Goal: Task Accomplishment & Management: Manage account settings

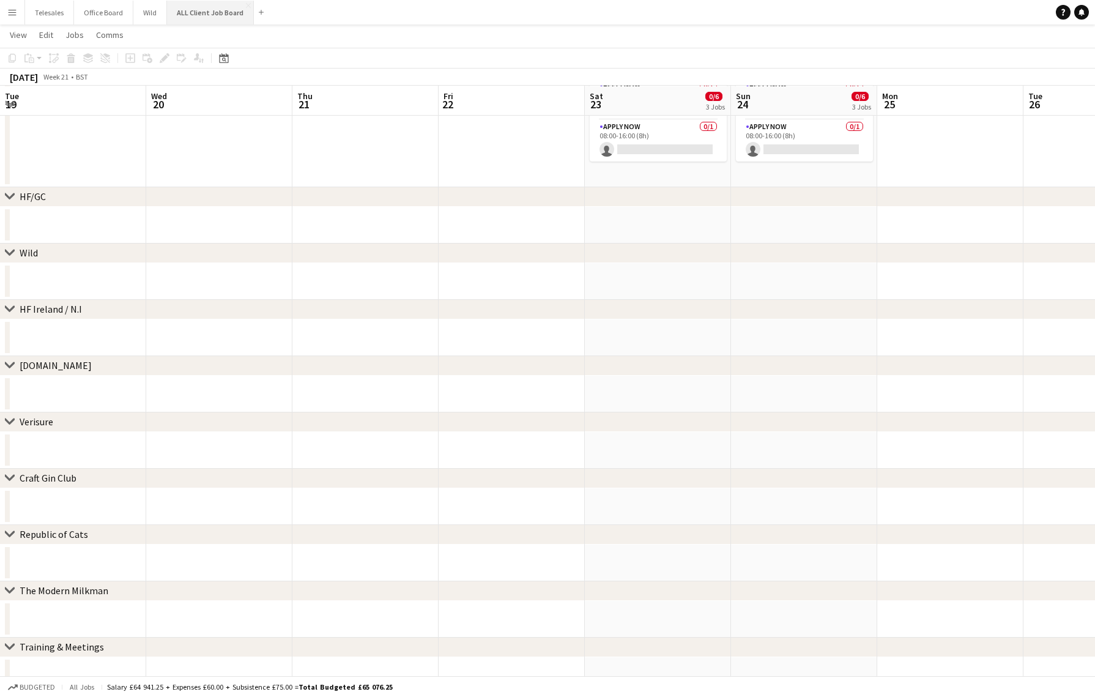
scroll to position [0, 251]
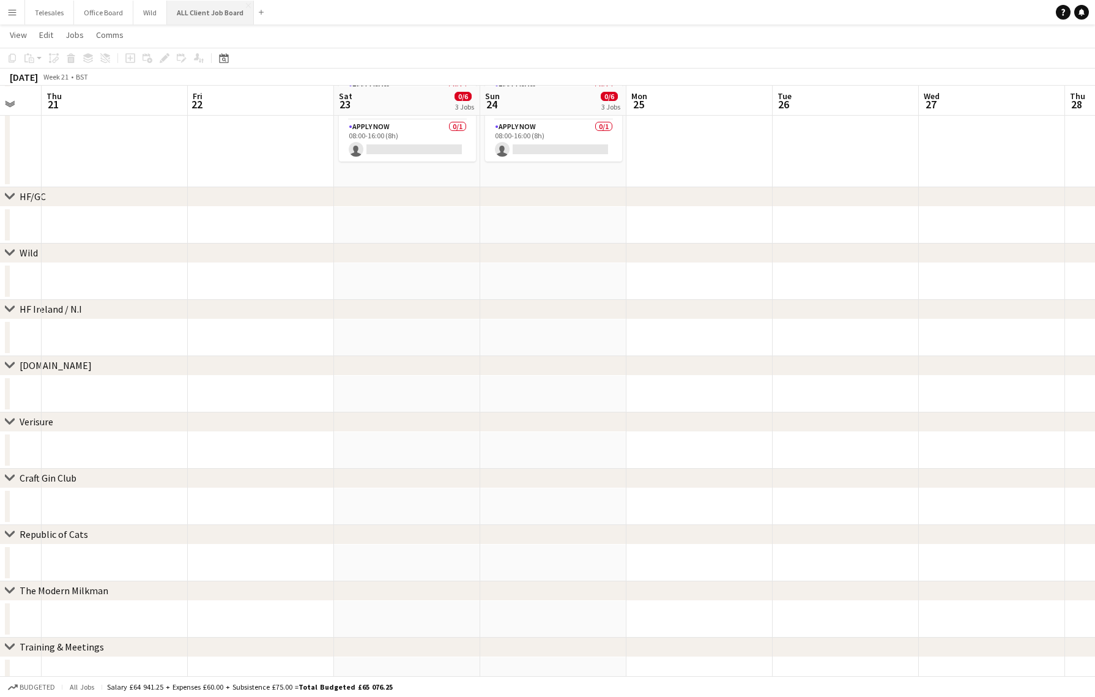
click at [193, 10] on button "ALL Client Job Board Close" at bounding box center [210, 13] width 87 height 24
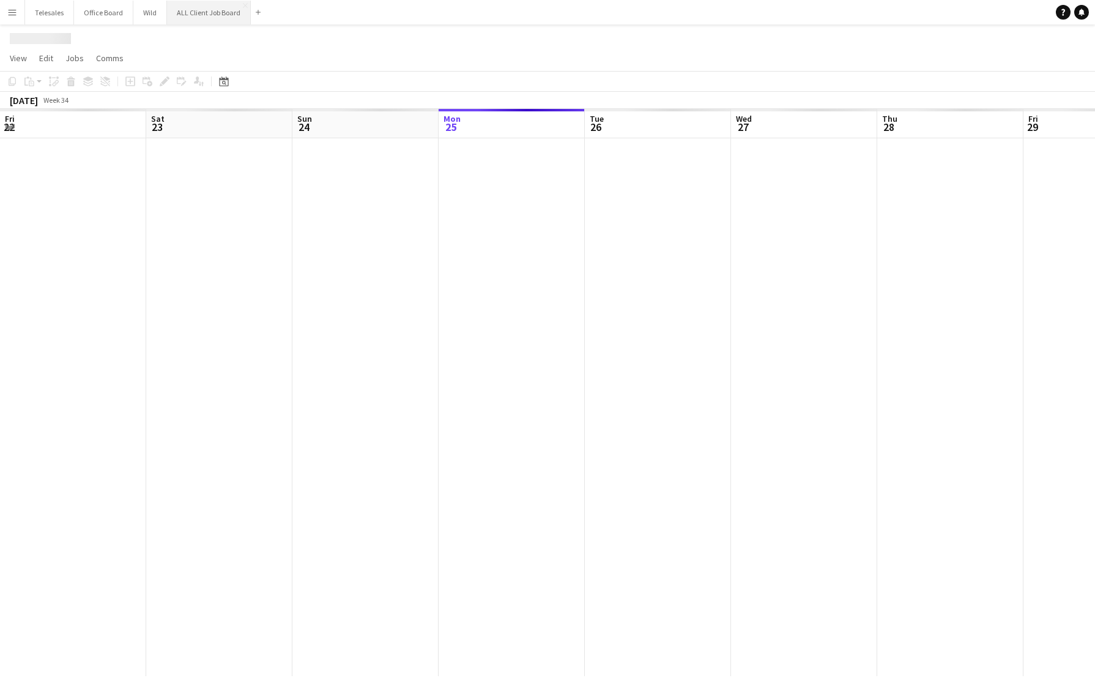
scroll to position [0, 292]
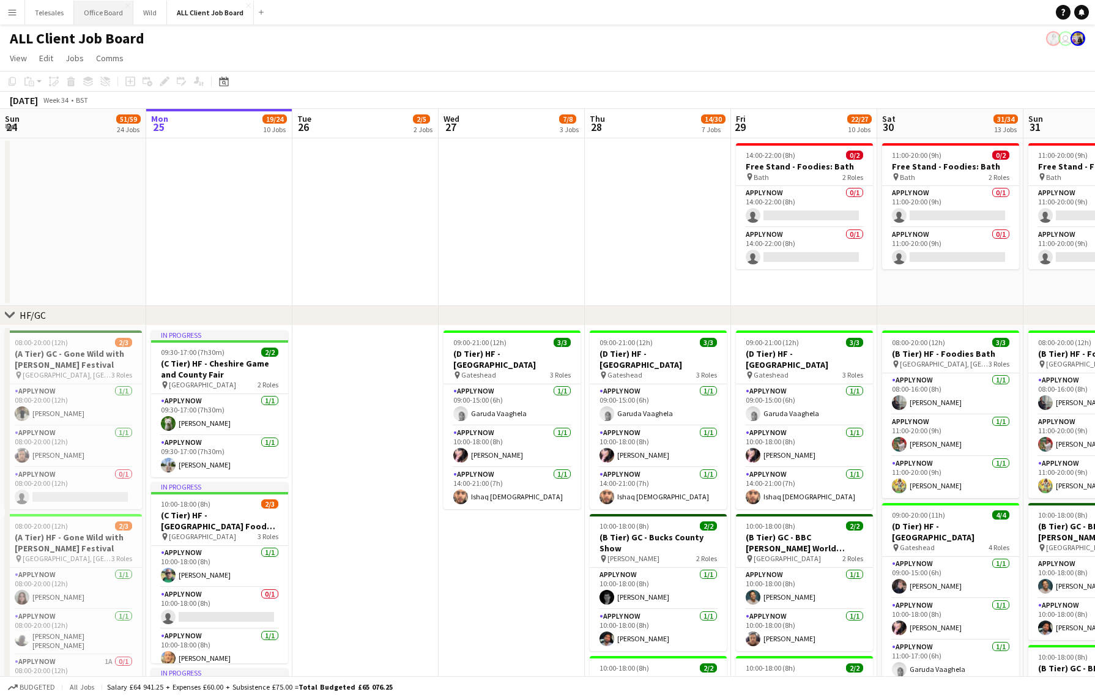
click at [99, 7] on button "Office Board Close" at bounding box center [103, 13] width 59 height 24
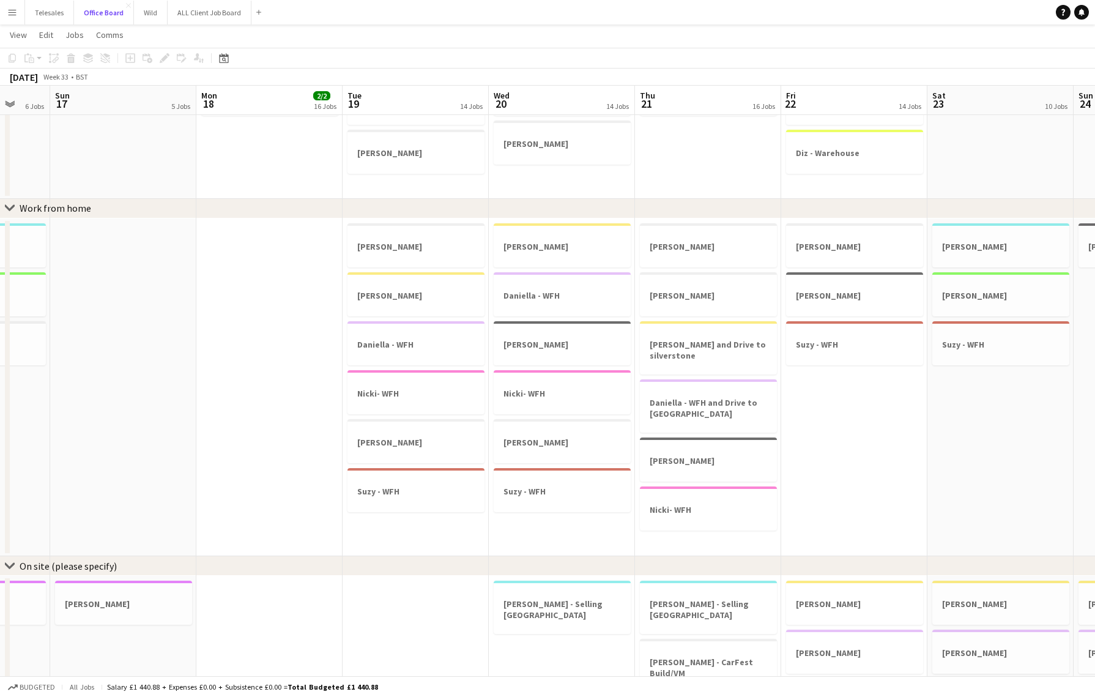
scroll to position [0, 386]
click at [390, 392] on h3 "Nicki- WFH" at bounding box center [418, 393] width 137 height 11
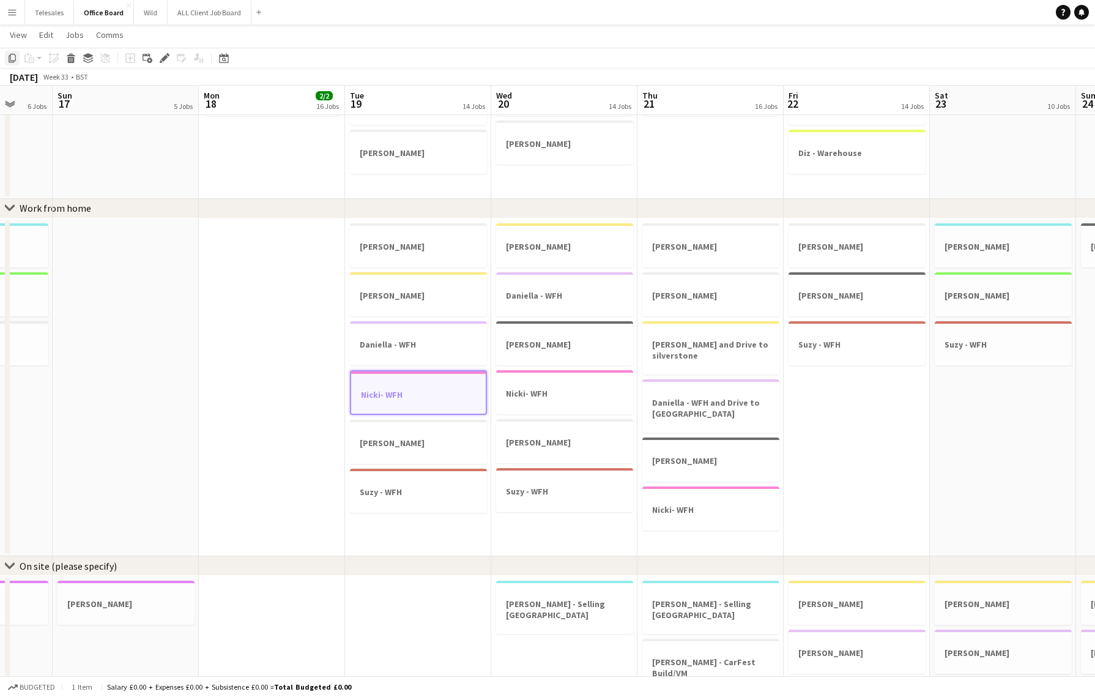
click at [6, 58] on div "Copy" at bounding box center [12, 58] width 15 height 15
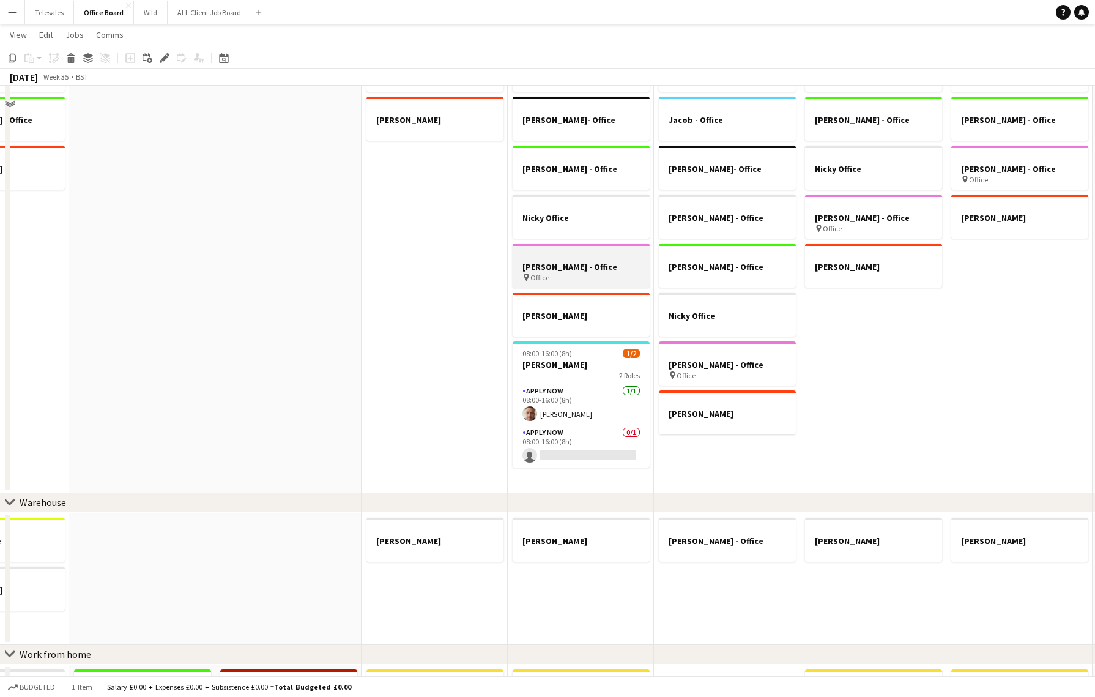
scroll to position [151, 0]
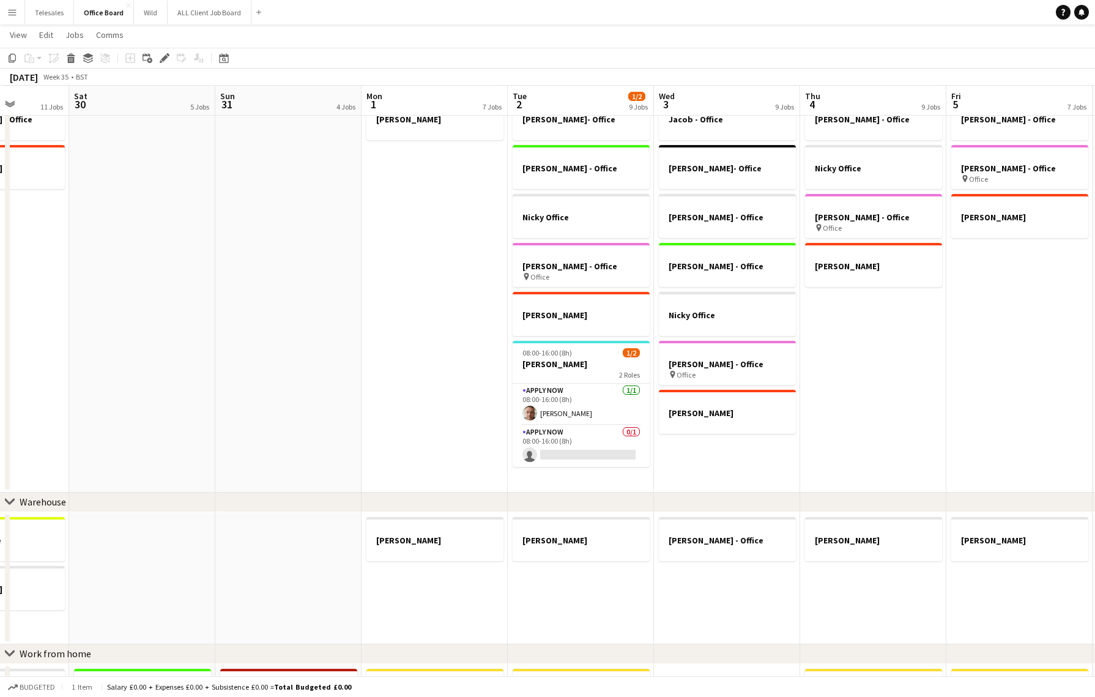
click at [550, 480] on app-date-cell "Jacob - Office [PERSON_NAME]- Office [PERSON_NAME] - Office Nicky Office [PERSO…" at bounding box center [581, 267] width 146 height 450
click at [23, 60] on div "Paste" at bounding box center [29, 58] width 15 height 15
click at [54, 105] on link "Paste with crew Command Shift V" at bounding box center [80, 102] width 97 height 11
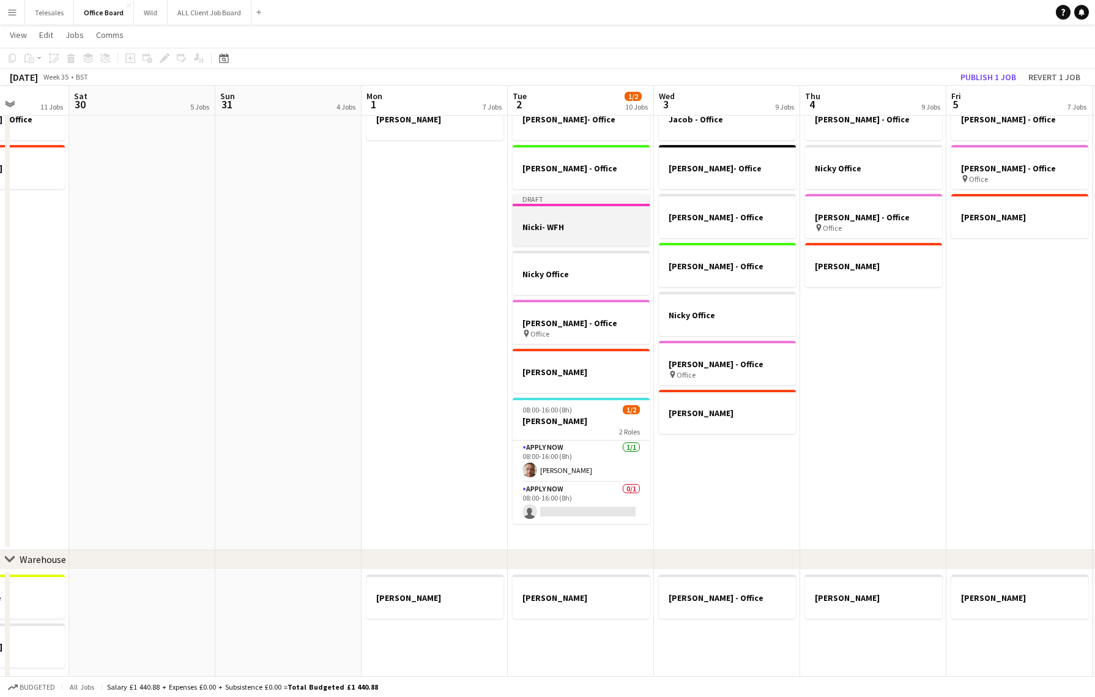
click at [572, 226] on h3 "Nicki- WFH" at bounding box center [581, 226] width 137 height 11
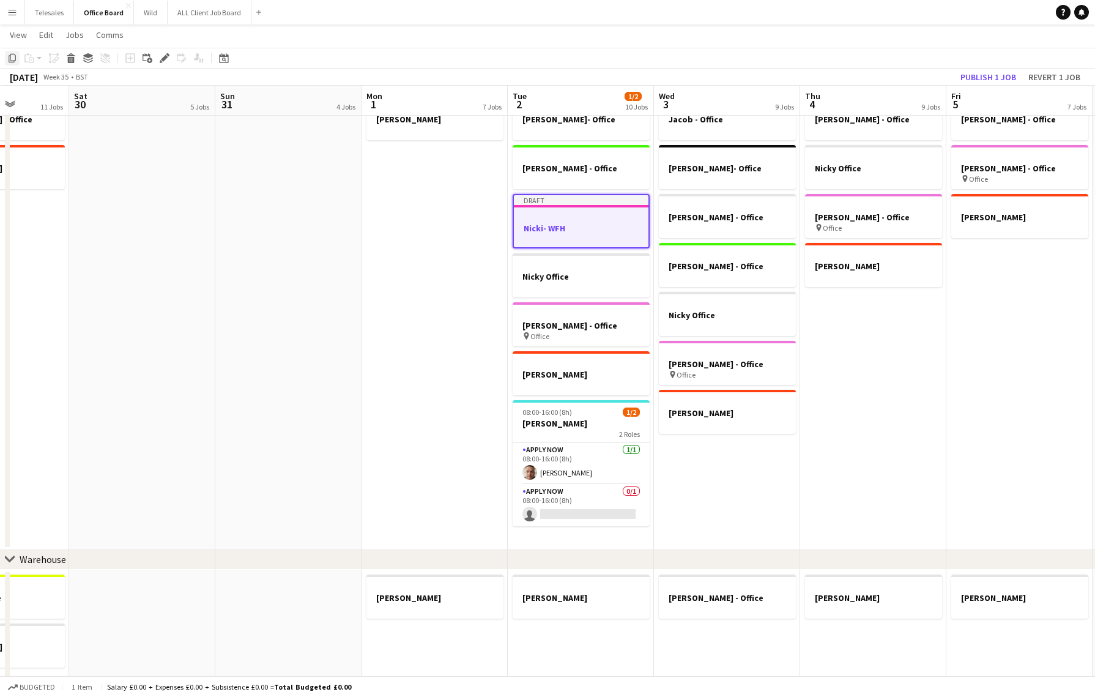
click at [15, 56] on icon at bounding box center [12, 58] width 7 height 9
click at [420, 191] on app-date-cell "Jacob - Office [PERSON_NAME]" at bounding box center [434, 296] width 146 height 508
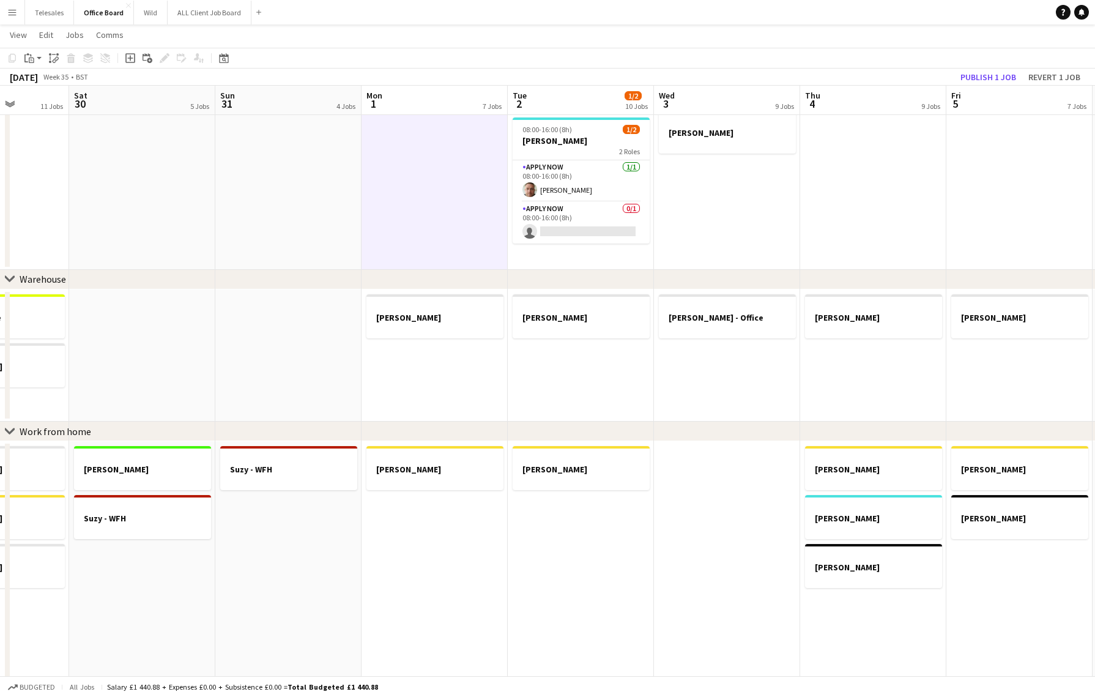
scroll to position [448, 0]
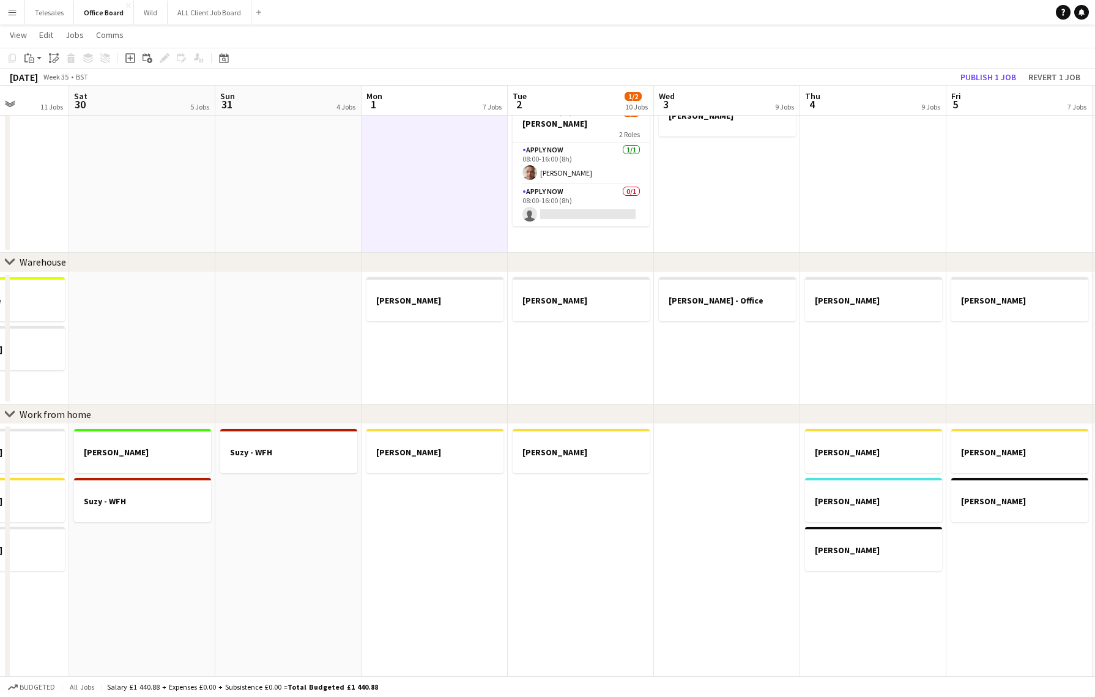
click at [445, 528] on app-date-cell "[PERSON_NAME]" at bounding box center [434, 593] width 146 height 338
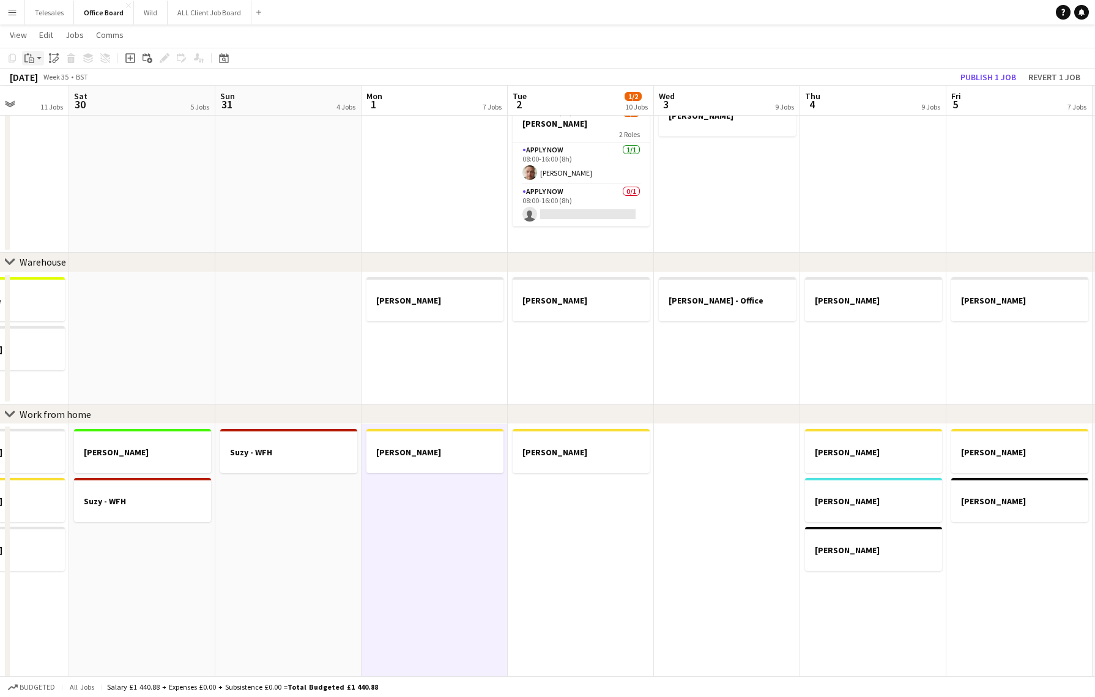
click at [35, 59] on div "Paste" at bounding box center [29, 58] width 15 height 15
click at [54, 100] on link "Paste with crew Command Shift V" at bounding box center [80, 102] width 97 height 11
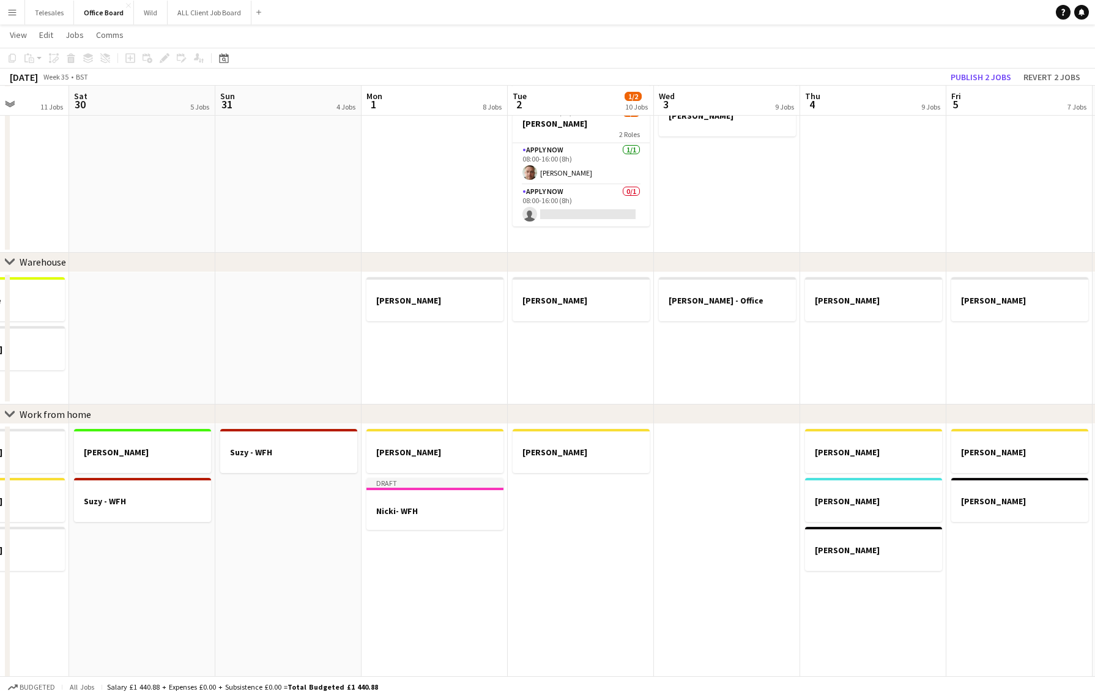
click at [725, 478] on app-date-cell at bounding box center [727, 593] width 146 height 338
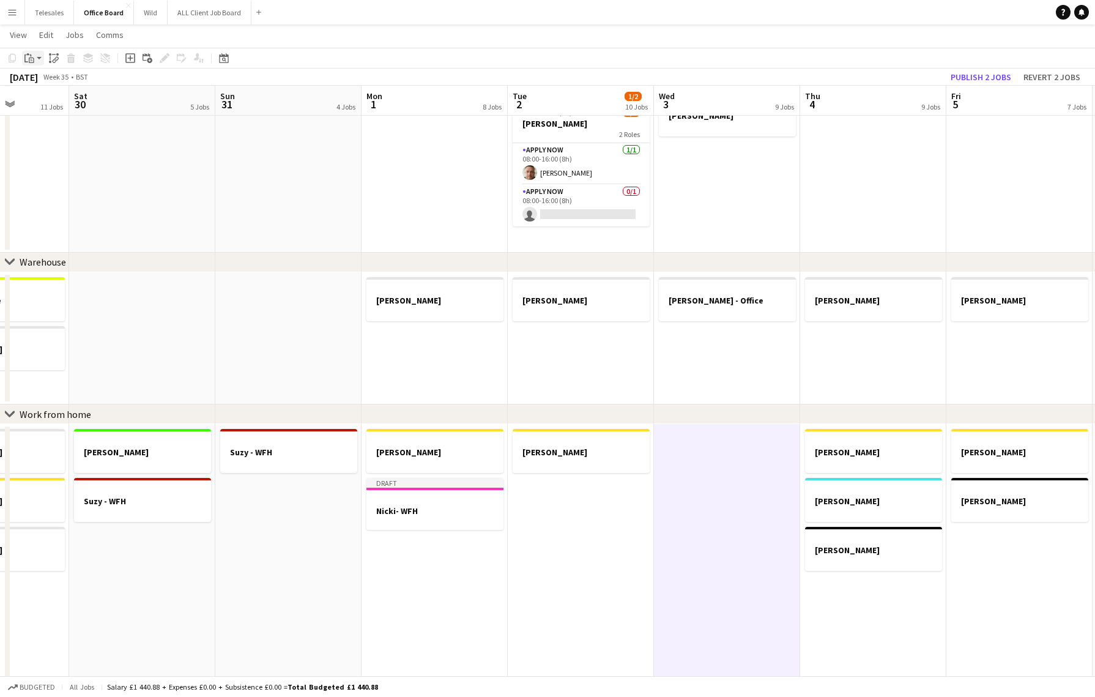
click at [29, 55] on icon "Paste" at bounding box center [29, 58] width 10 height 10
click at [57, 102] on link "Paste with crew Command Shift V" at bounding box center [80, 102] width 97 height 11
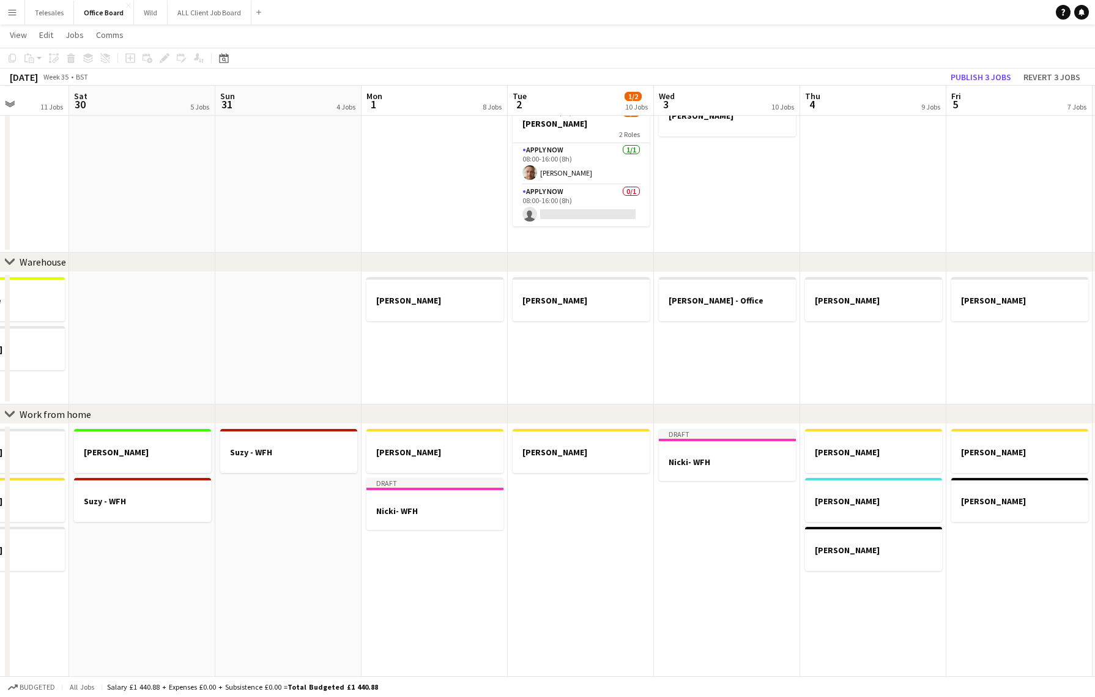
click at [859, 613] on app-date-cell "[PERSON_NAME] [PERSON_NAME] [PERSON_NAME]- WFH" at bounding box center [873, 593] width 146 height 338
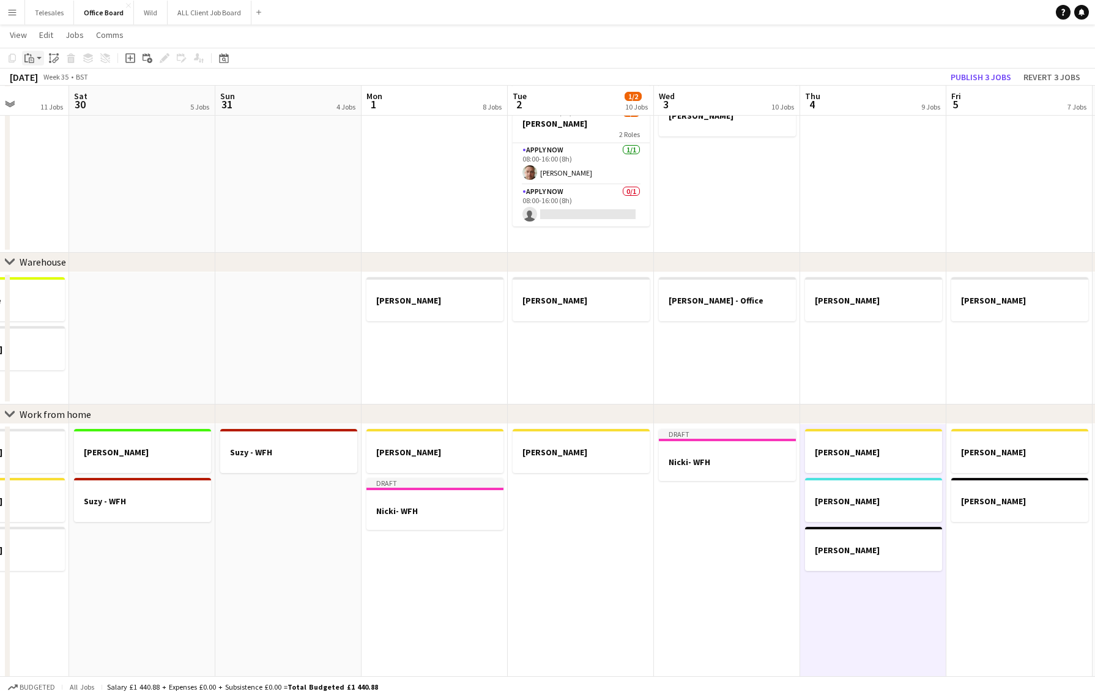
click at [31, 57] on icon at bounding box center [32, 60] width 6 height 6
click at [54, 105] on link "Paste with crew Command Shift V" at bounding box center [80, 102] width 97 height 11
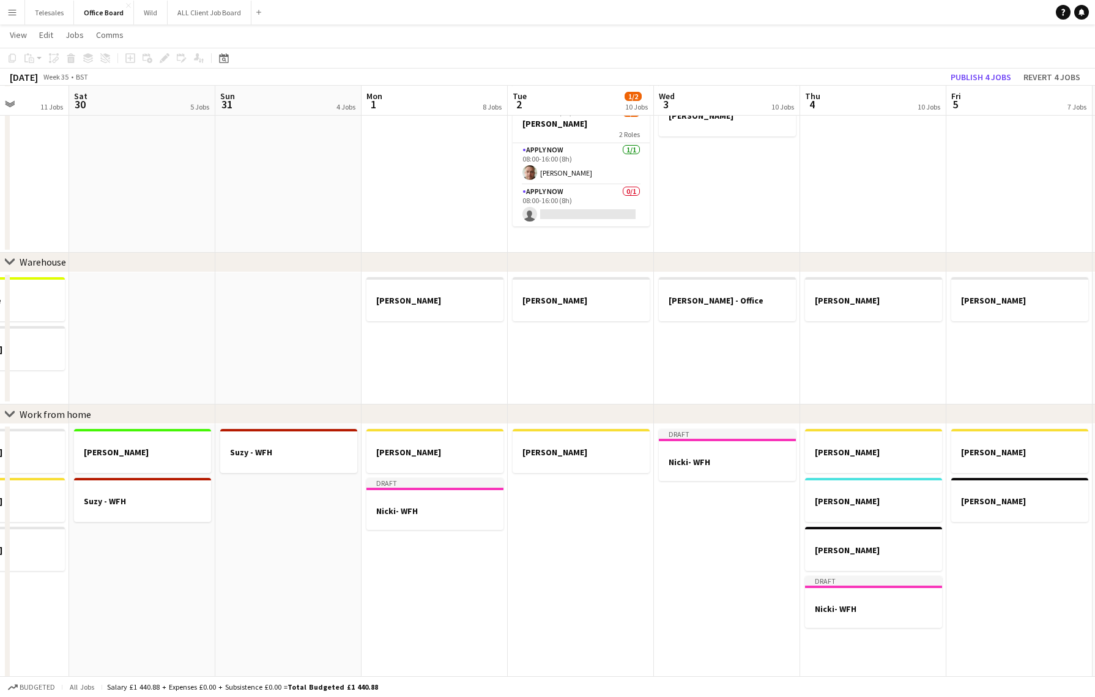
click at [1024, 554] on app-date-cell "[PERSON_NAME] - WFH [PERSON_NAME]- WFH" at bounding box center [1019, 593] width 146 height 338
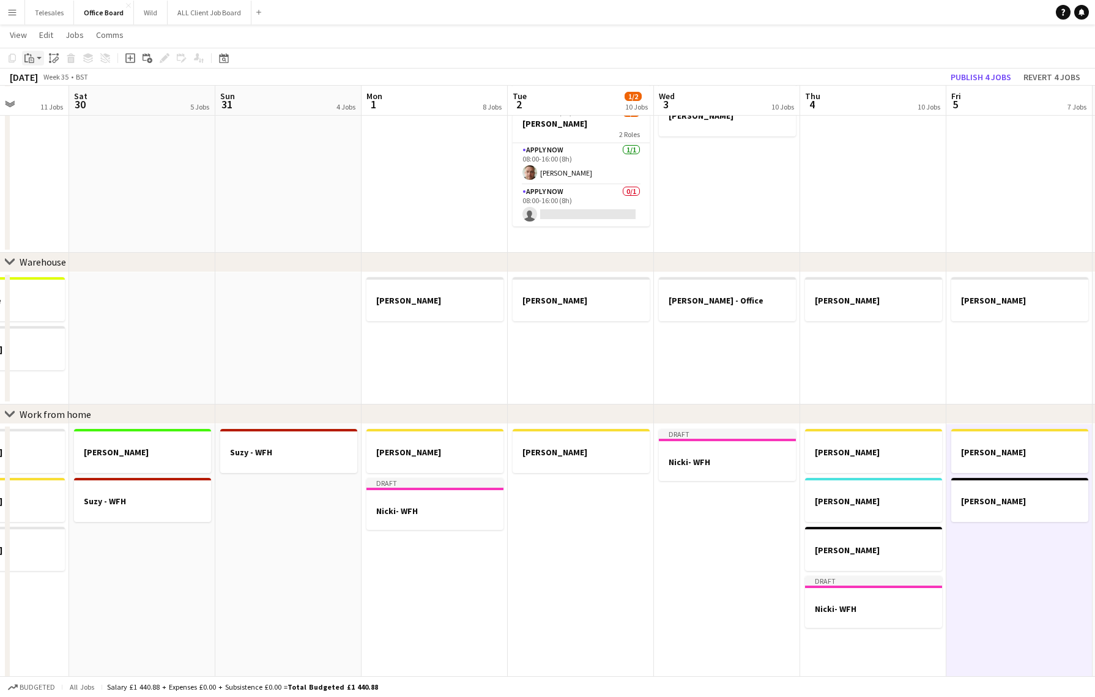
click at [25, 62] on icon at bounding box center [26, 58] width 4 height 8
click at [62, 97] on link "Paste with crew Command Shift V" at bounding box center [80, 102] width 97 height 11
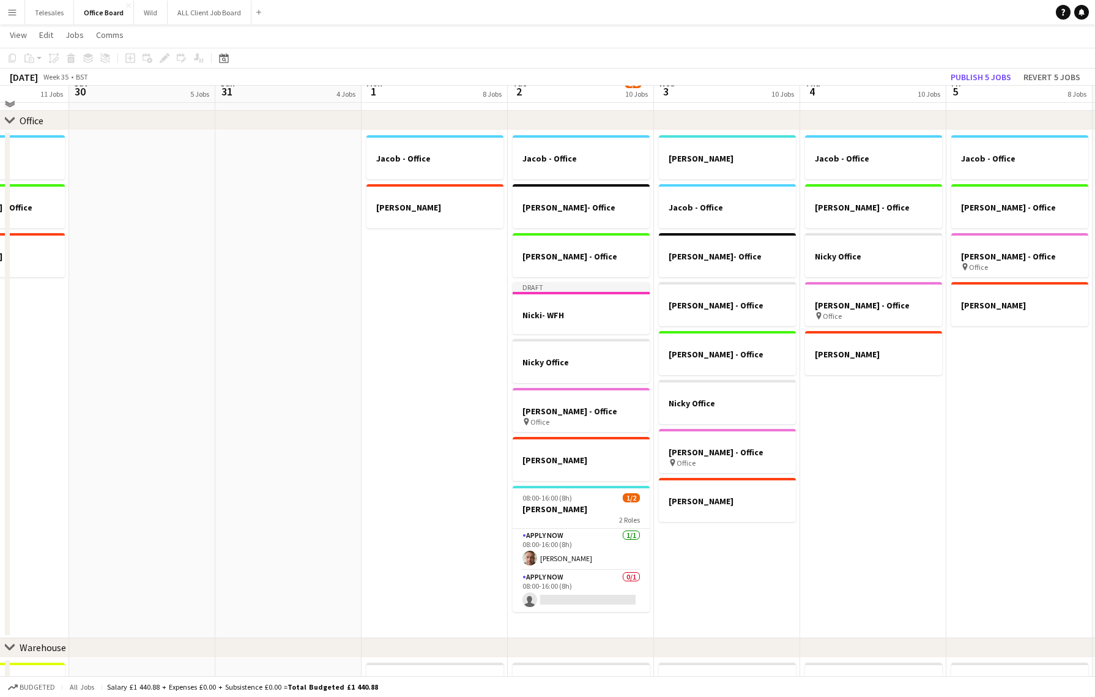
scroll to position [50, 0]
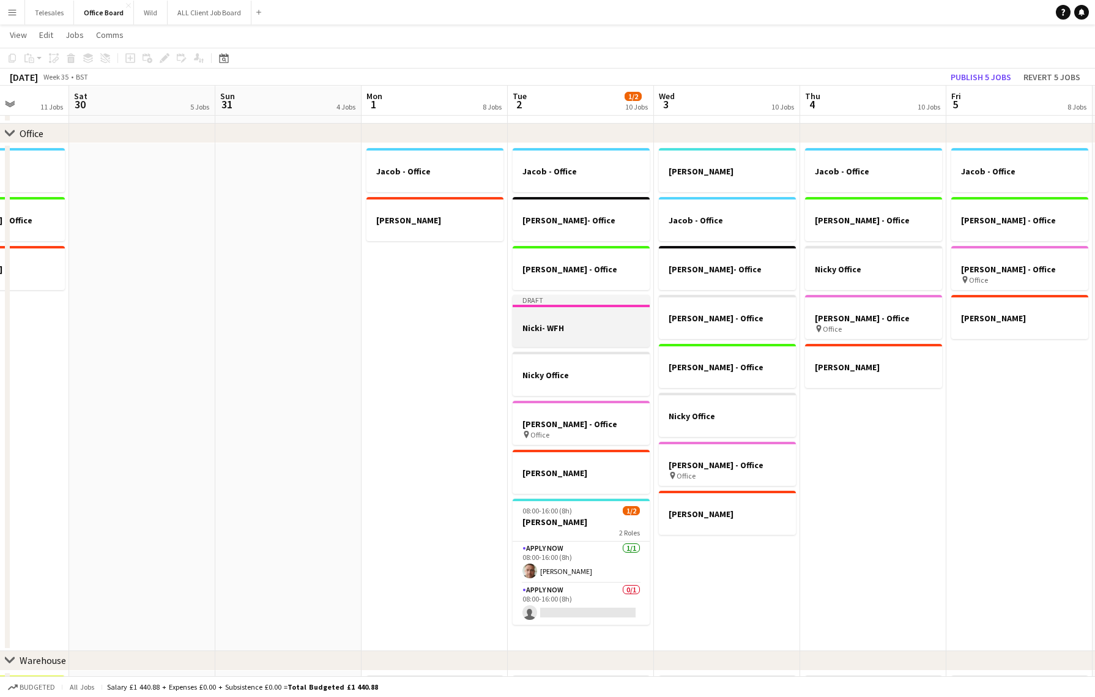
click at [605, 322] on h3 "Nicki- WFH" at bounding box center [581, 327] width 137 height 11
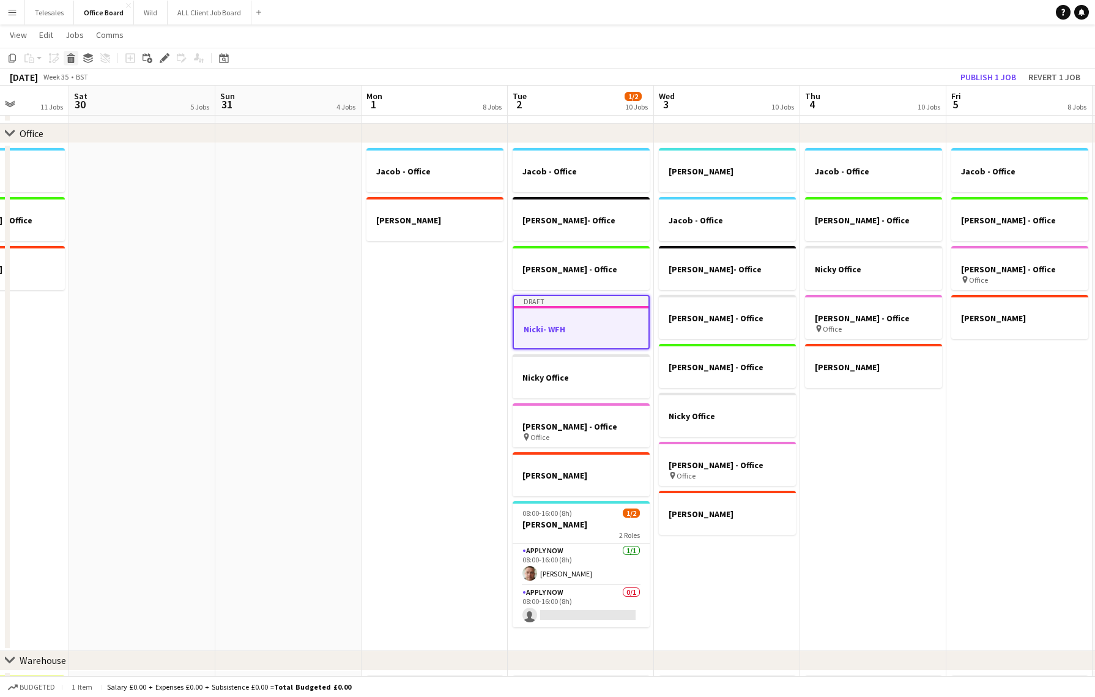
click at [70, 56] on icon at bounding box center [71, 54] width 8 height 3
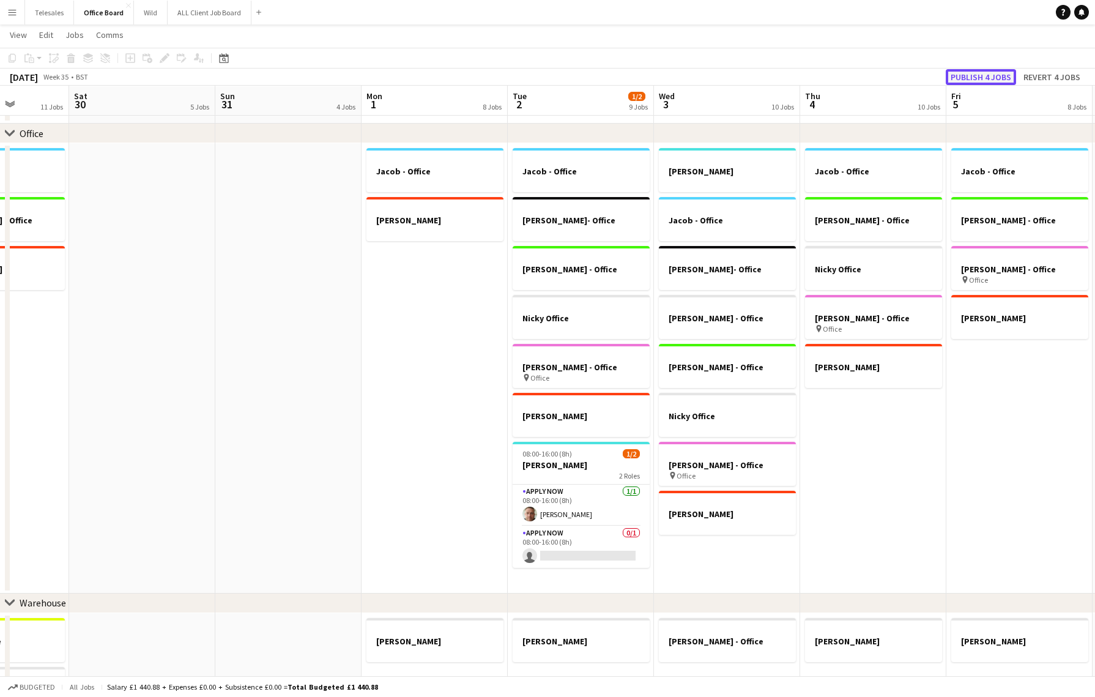
click at [984, 76] on button "Publish 4 jobs" at bounding box center [981, 77] width 70 height 16
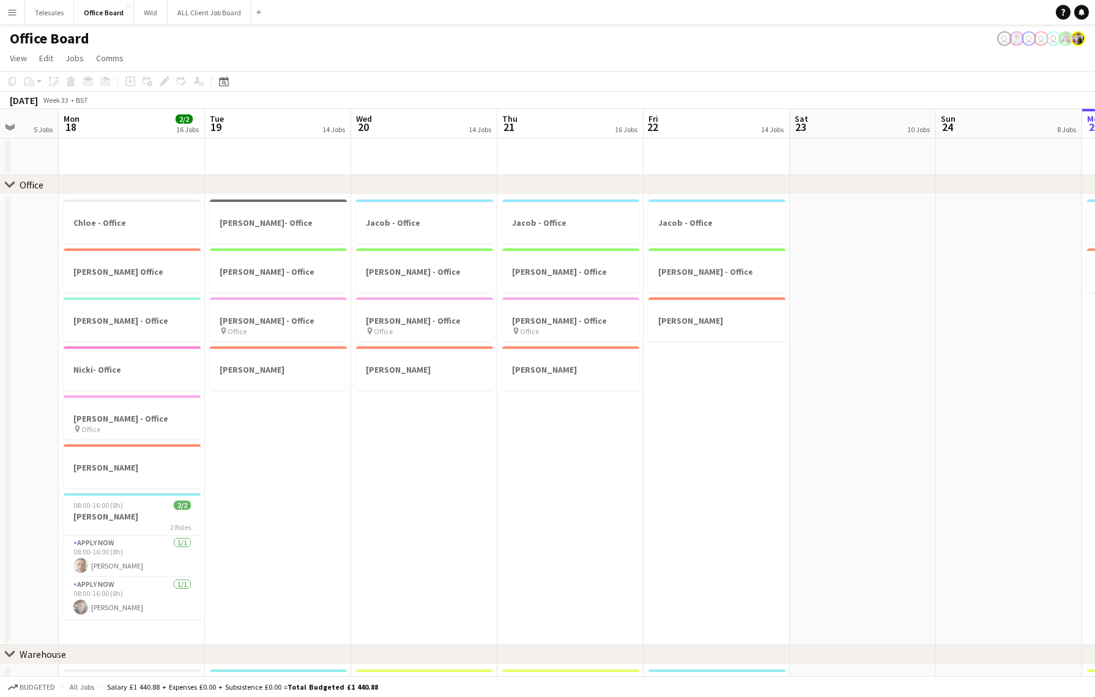
scroll to position [0, 278]
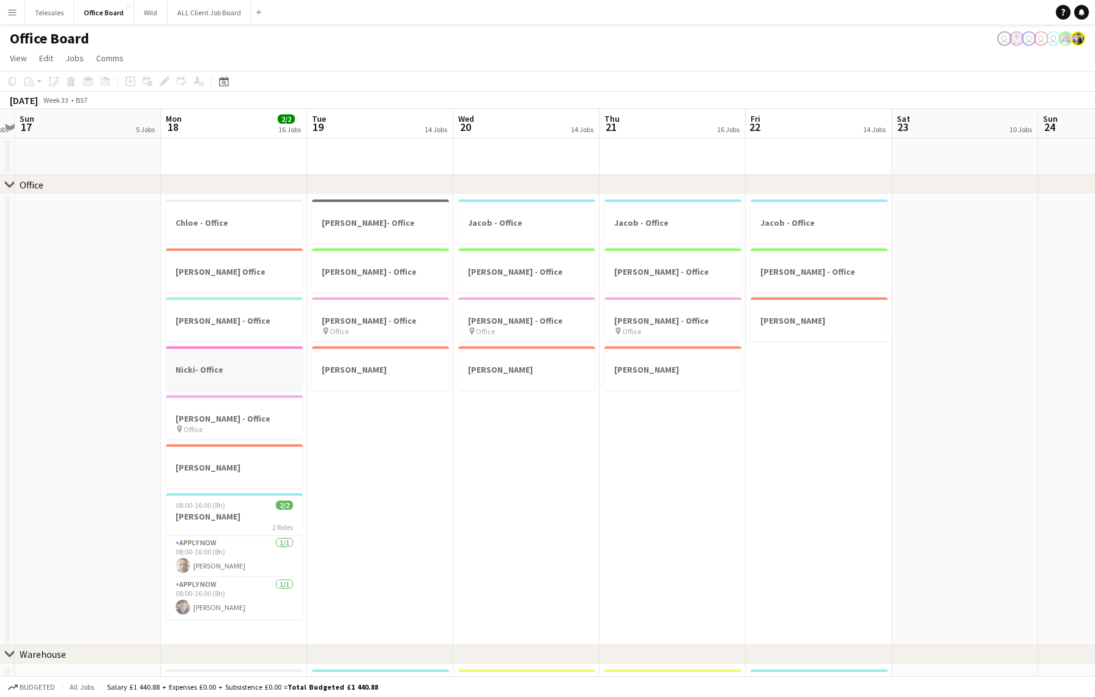
click at [229, 377] on div at bounding box center [234, 380] width 137 height 10
click at [13, 81] on icon "Copy" at bounding box center [12, 81] width 10 height 10
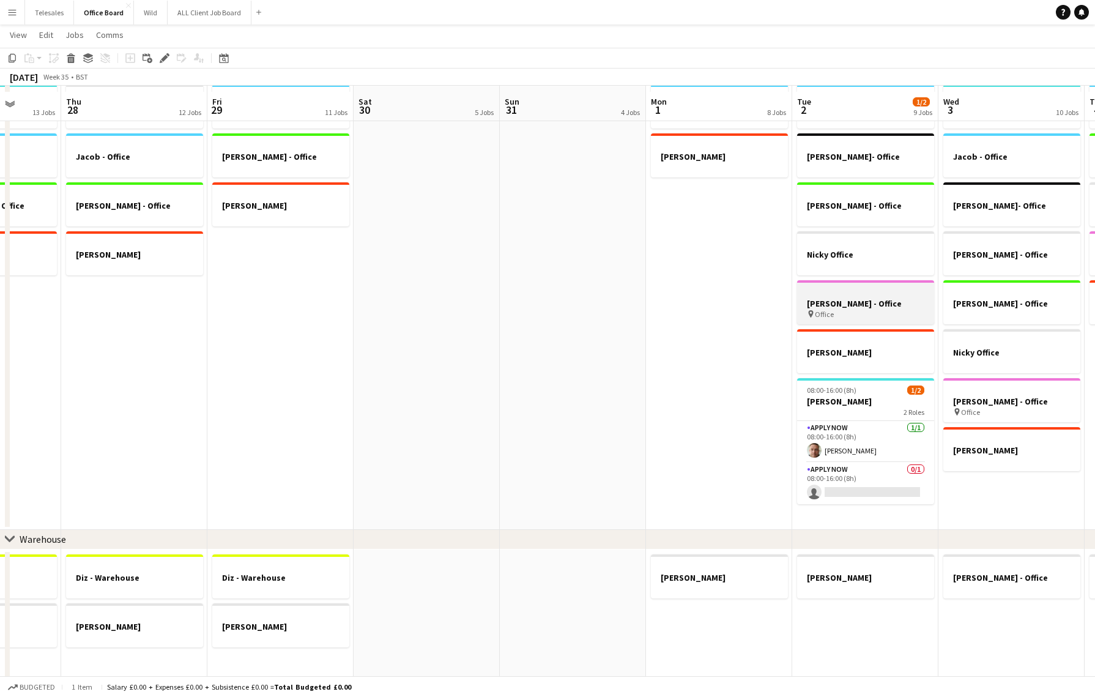
scroll to position [138, 0]
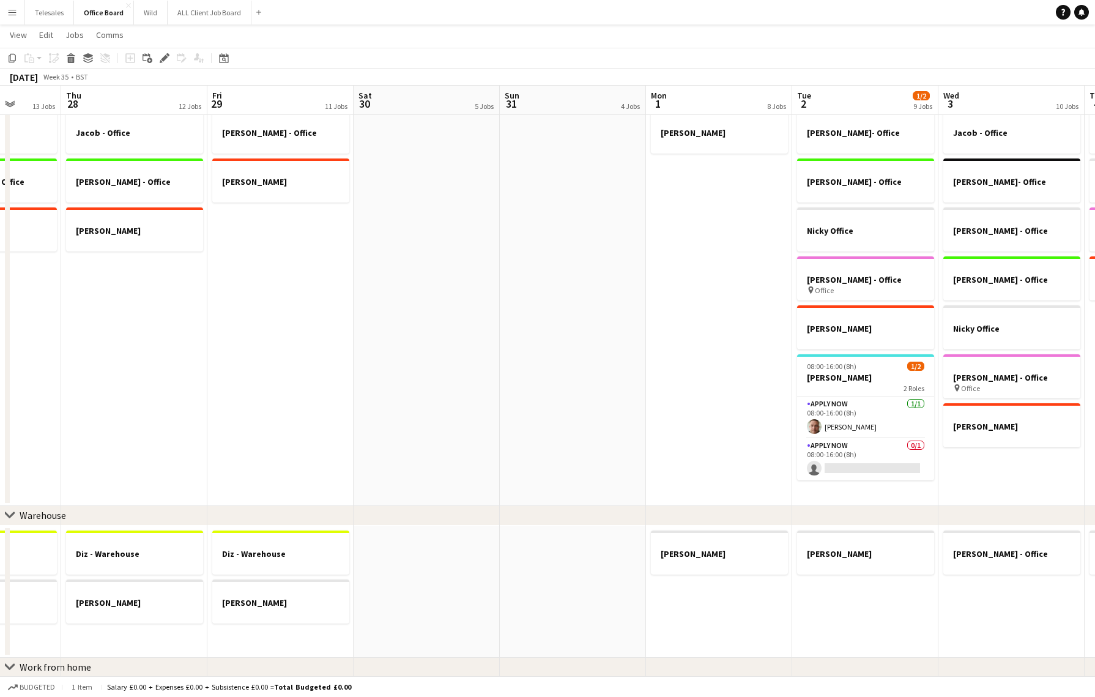
click at [842, 489] on app-date-cell "Jacob - Office [PERSON_NAME]- Office [PERSON_NAME] - Office Nicky Office [PERSO…" at bounding box center [865, 281] width 146 height 450
click at [31, 61] on icon at bounding box center [32, 61] width 2 height 1
click at [60, 105] on link "Paste with crew Command Shift V" at bounding box center [80, 102] width 97 height 11
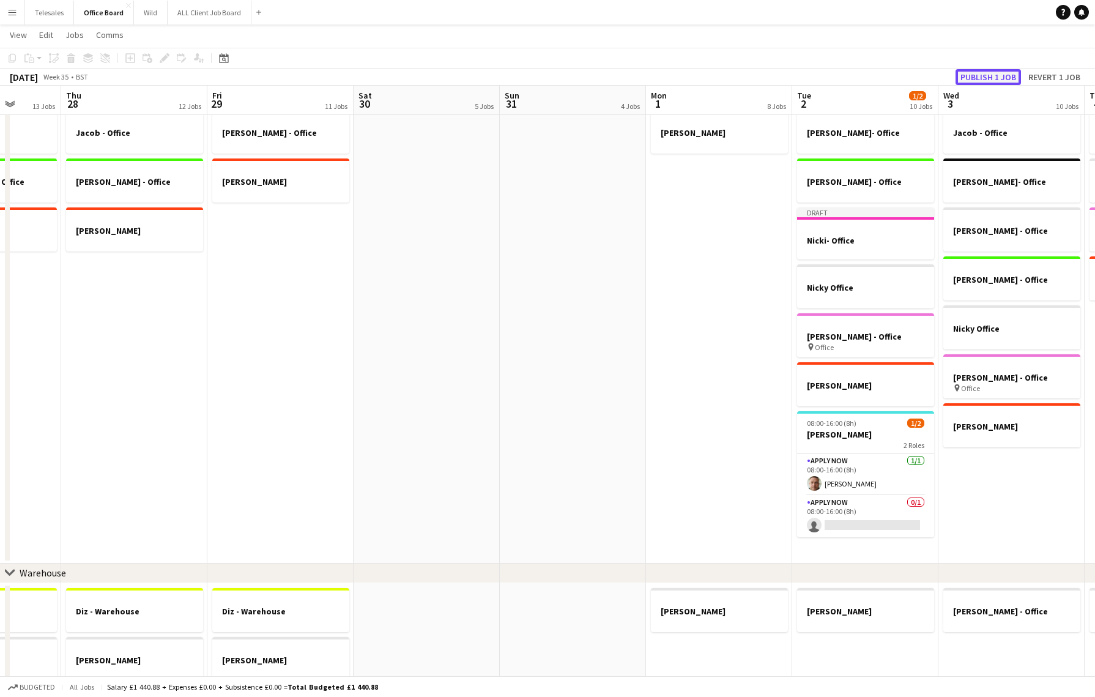
click at [991, 76] on button "Publish 1 job" at bounding box center [987, 77] width 65 height 16
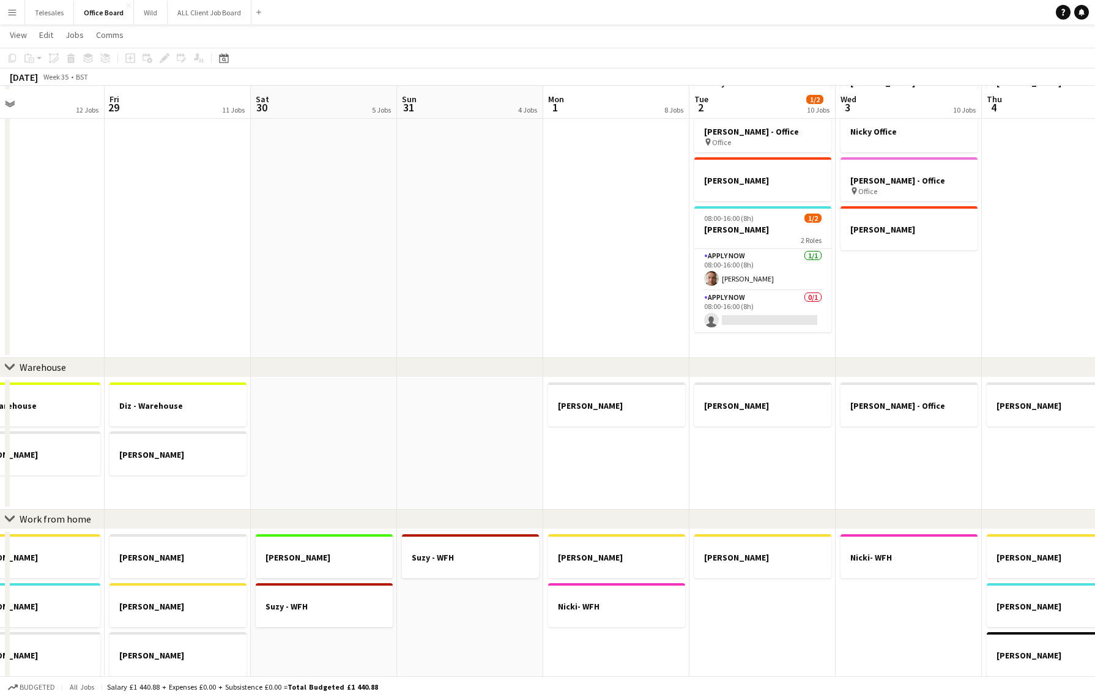
scroll to position [338, 0]
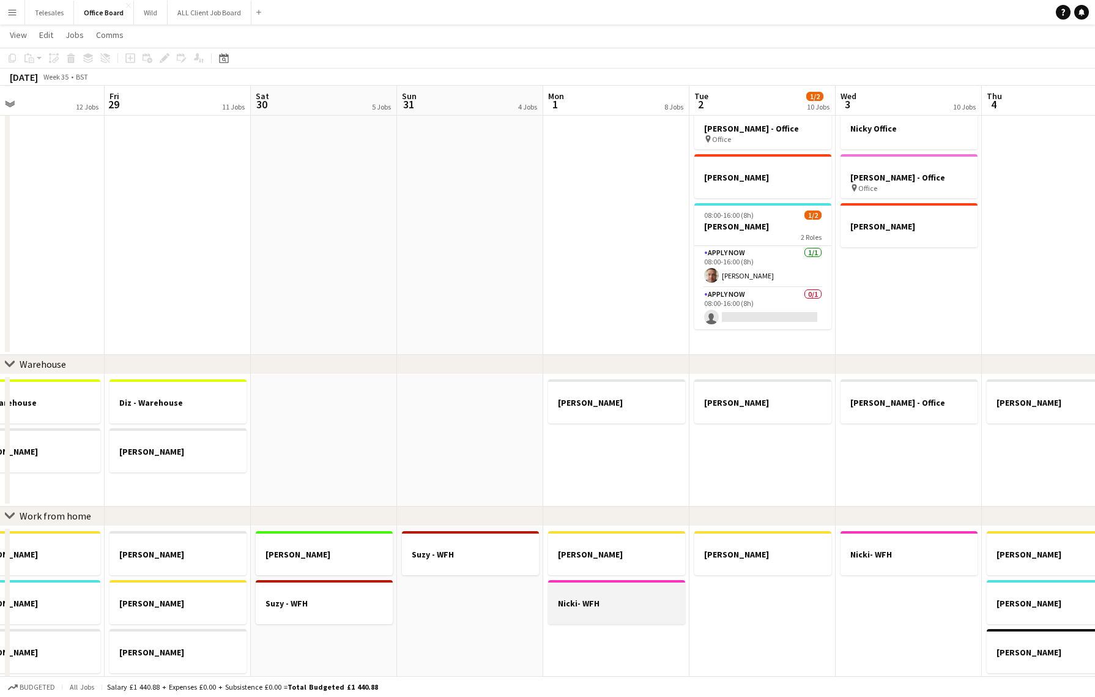
click at [620, 610] on div at bounding box center [616, 614] width 137 height 10
click at [12, 59] on icon "Copy" at bounding box center [12, 58] width 10 height 10
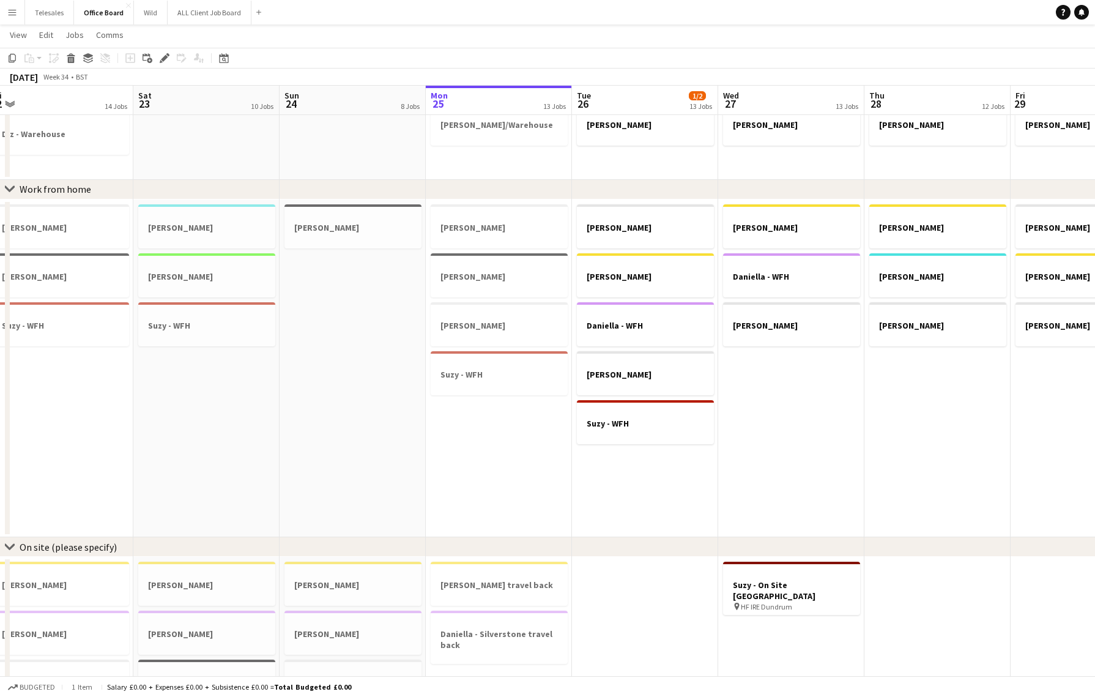
scroll to position [679, 0]
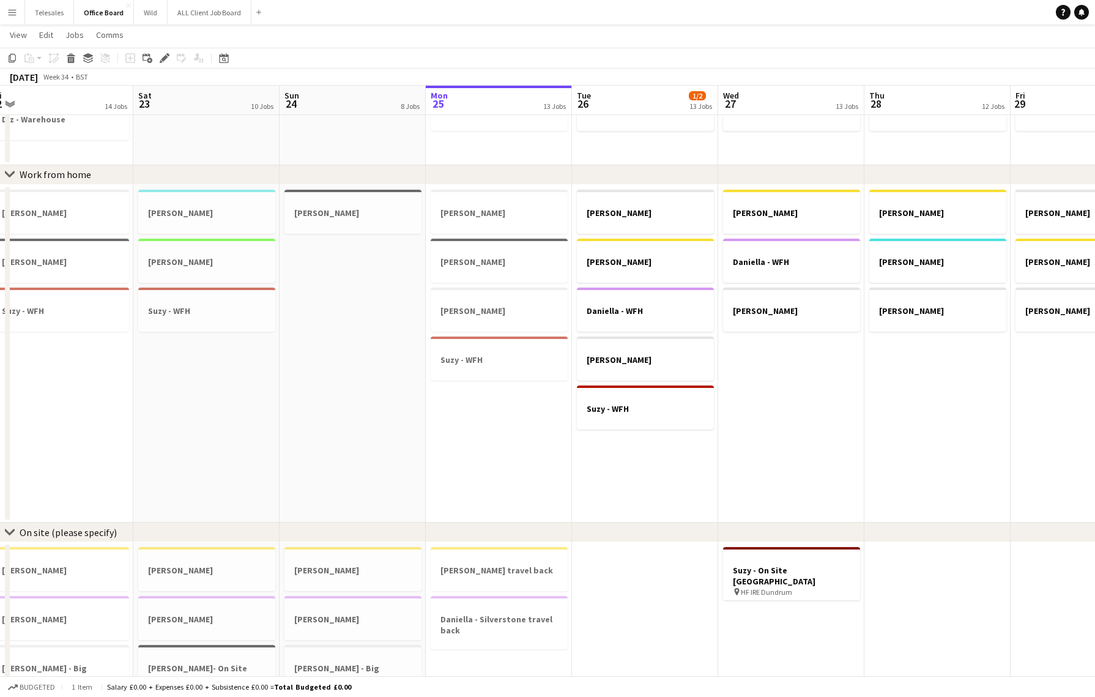
click at [498, 432] on app-date-cell "[PERSON_NAME] - WFH [PERSON_NAME] [PERSON_NAME] - WFH [PERSON_NAME] - WFH" at bounding box center [499, 354] width 146 height 338
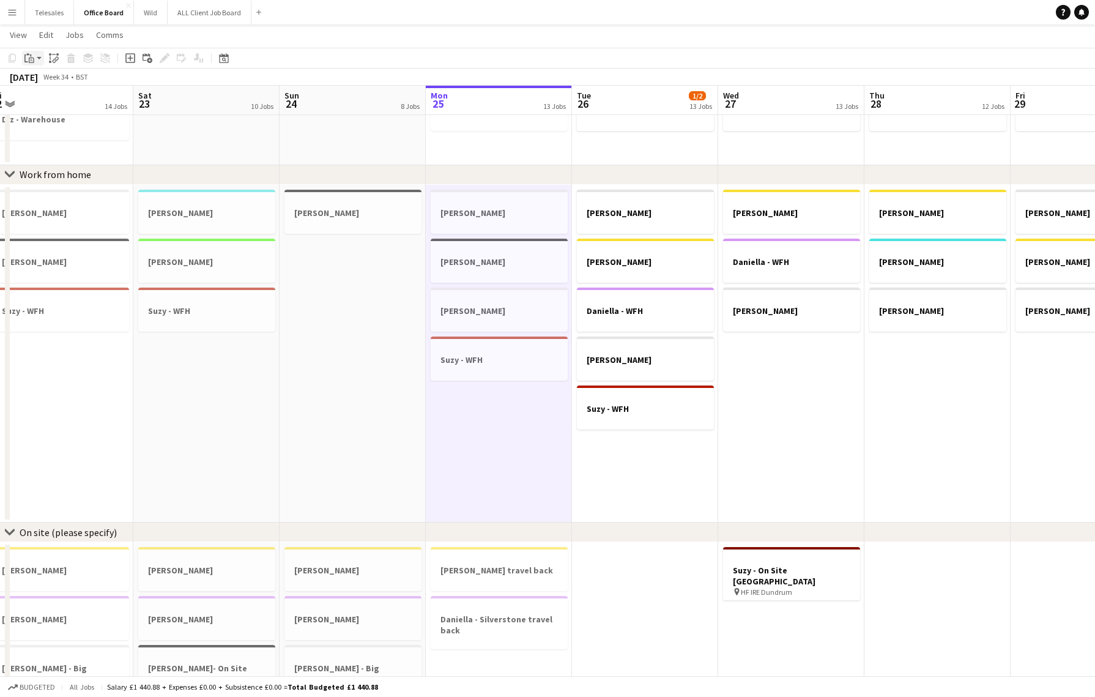
click at [29, 60] on icon "Paste" at bounding box center [29, 58] width 10 height 10
click at [51, 100] on link "Paste with crew Command Shift V" at bounding box center [80, 102] width 97 height 11
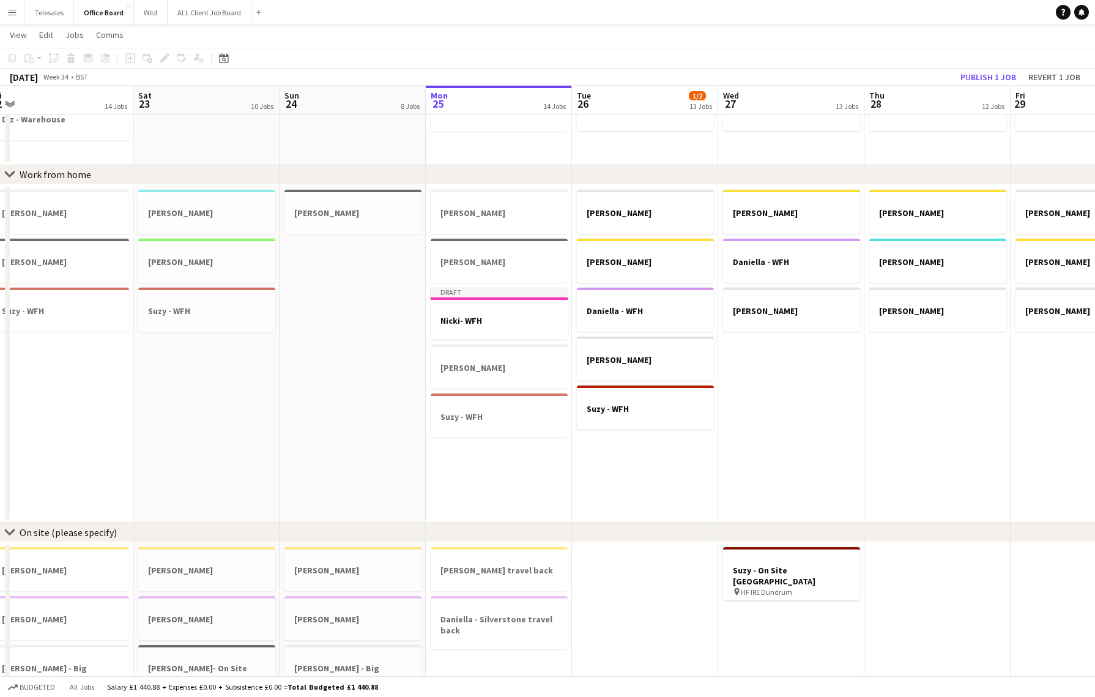
click at [635, 450] on app-date-cell "[PERSON_NAME] [PERSON_NAME] [PERSON_NAME] [PERSON_NAME] - WFH [PERSON_NAME] - W…" at bounding box center [645, 354] width 146 height 338
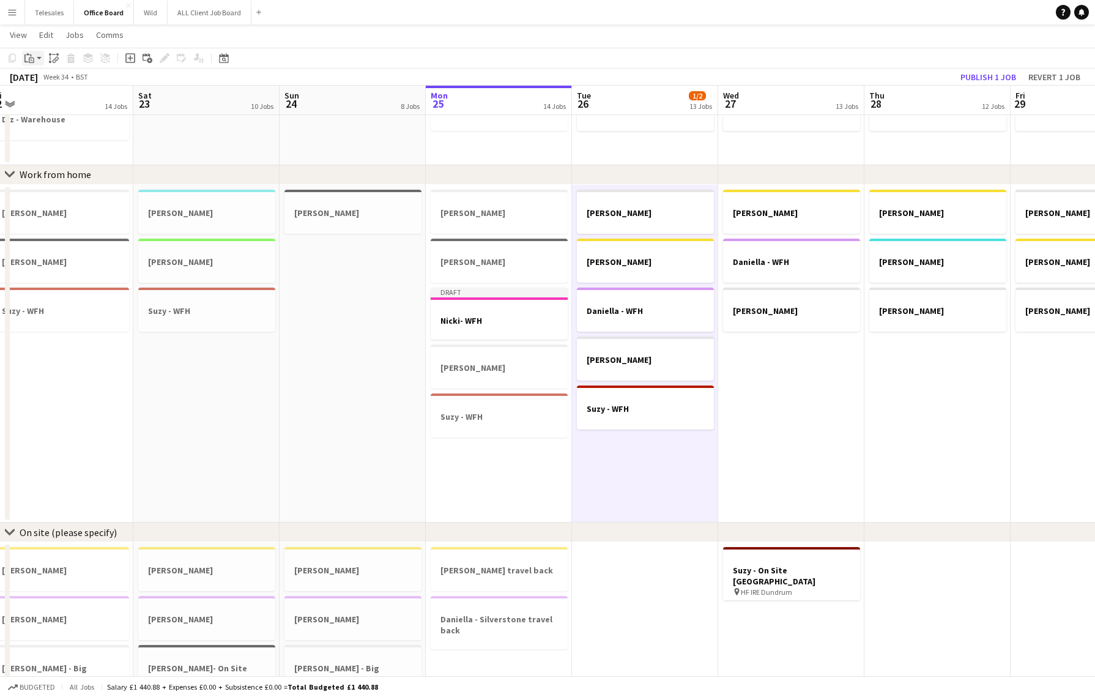
click at [31, 55] on icon at bounding box center [30, 55] width 1 height 2
click at [53, 103] on link "Paste with crew Command Shift V" at bounding box center [80, 102] width 97 height 11
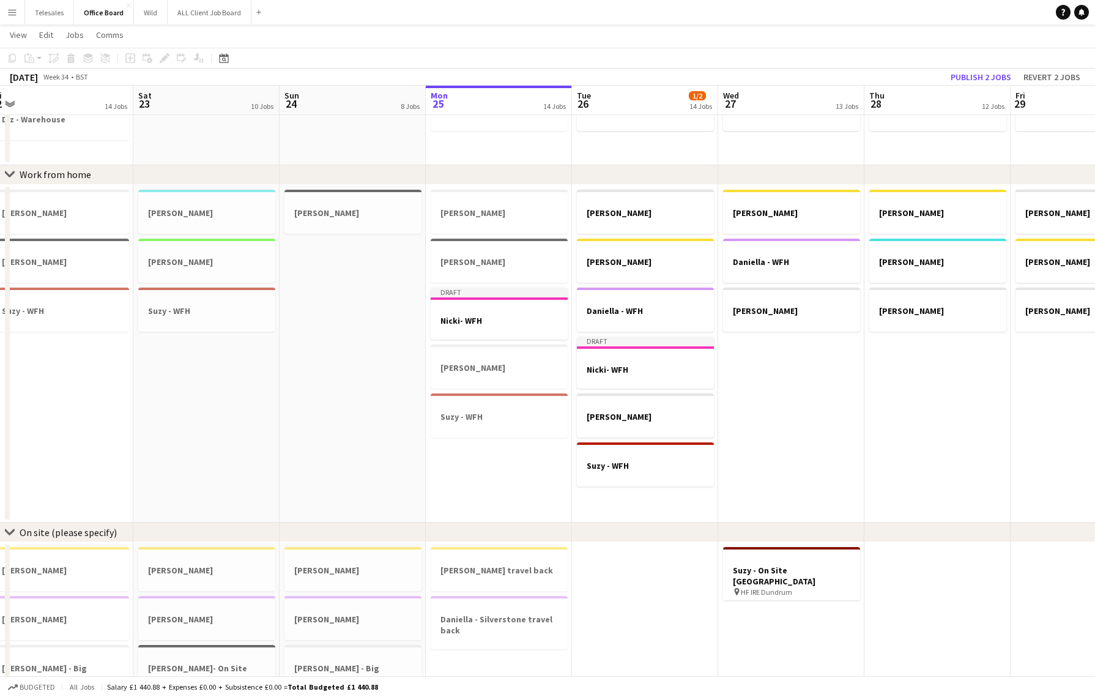
click at [763, 367] on app-date-cell "[PERSON_NAME] [PERSON_NAME] [PERSON_NAME]" at bounding box center [791, 354] width 146 height 338
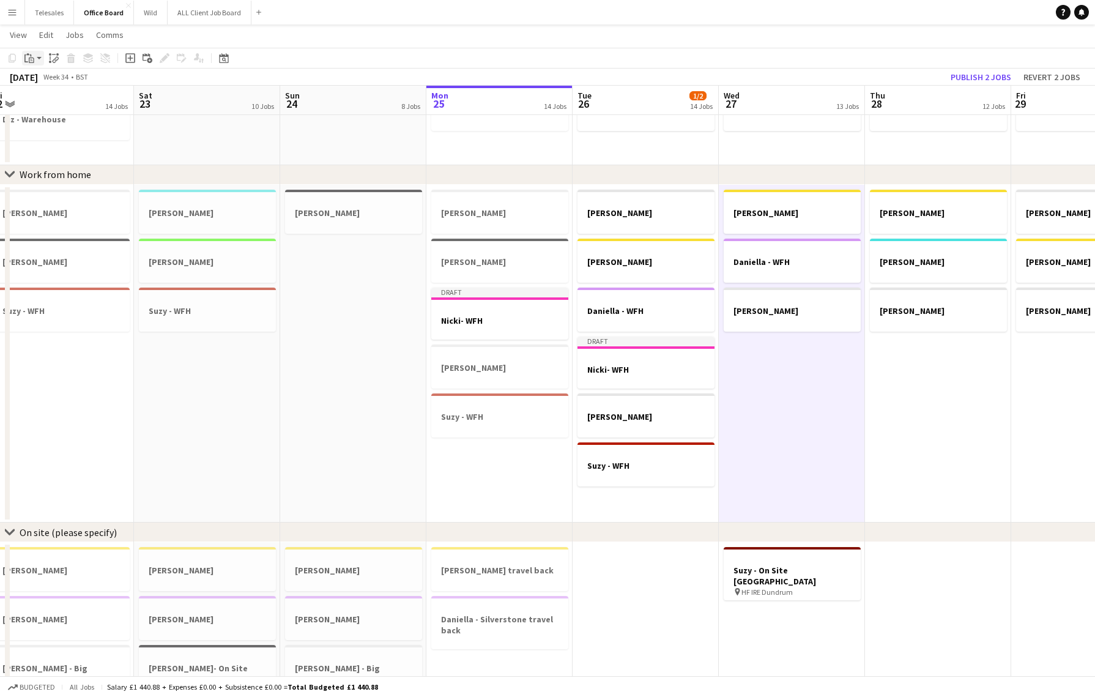
click at [28, 55] on icon "Paste" at bounding box center [29, 58] width 10 height 10
click at [56, 105] on link "Paste with crew Command Shift V" at bounding box center [80, 102] width 97 height 11
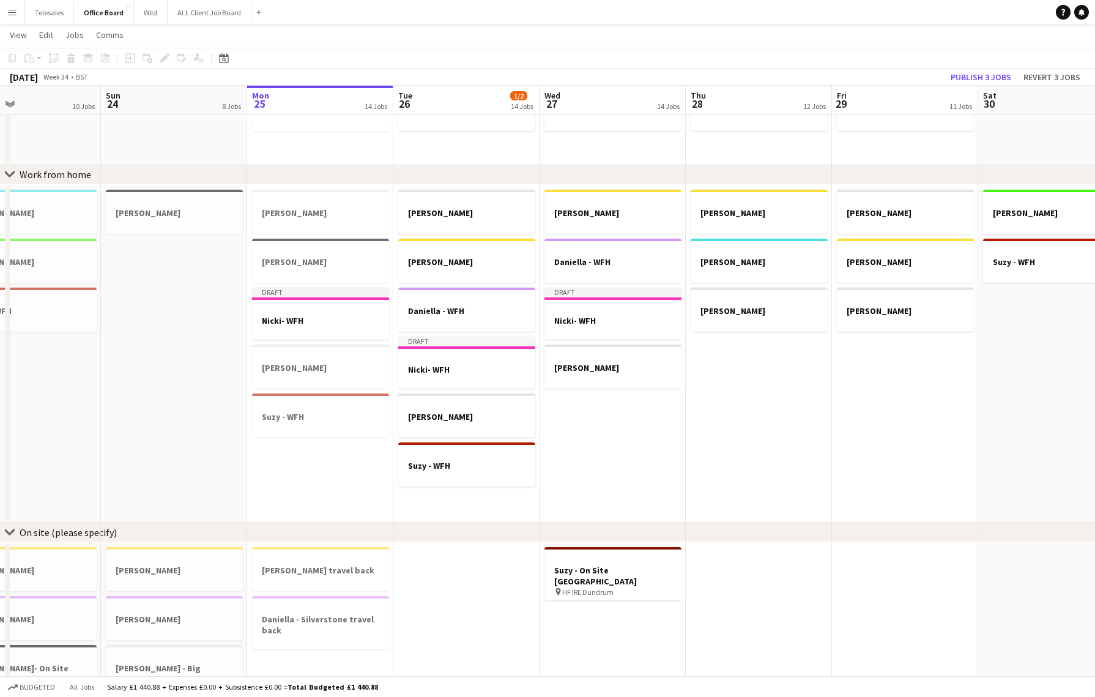
scroll to position [0, 486]
click at [707, 366] on app-date-cell "[PERSON_NAME] [PERSON_NAME] [PERSON_NAME] - WFH" at bounding box center [757, 354] width 146 height 338
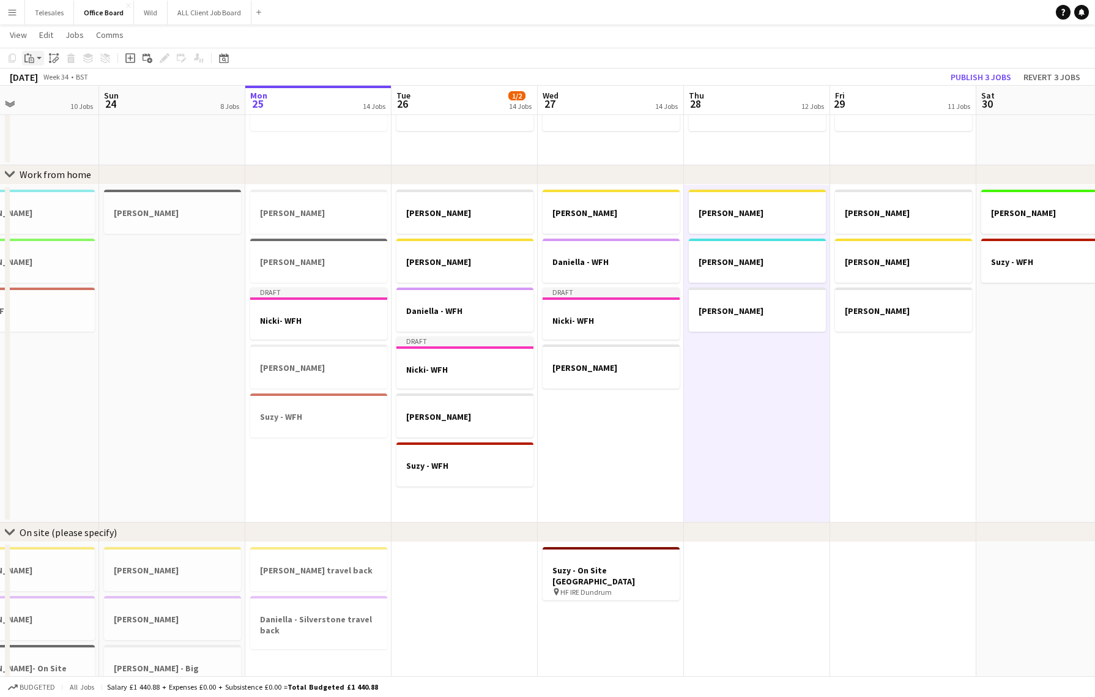
click at [26, 57] on icon "Paste" at bounding box center [29, 58] width 10 height 10
click at [58, 104] on link "Paste with crew Command Shift V" at bounding box center [80, 102] width 97 height 11
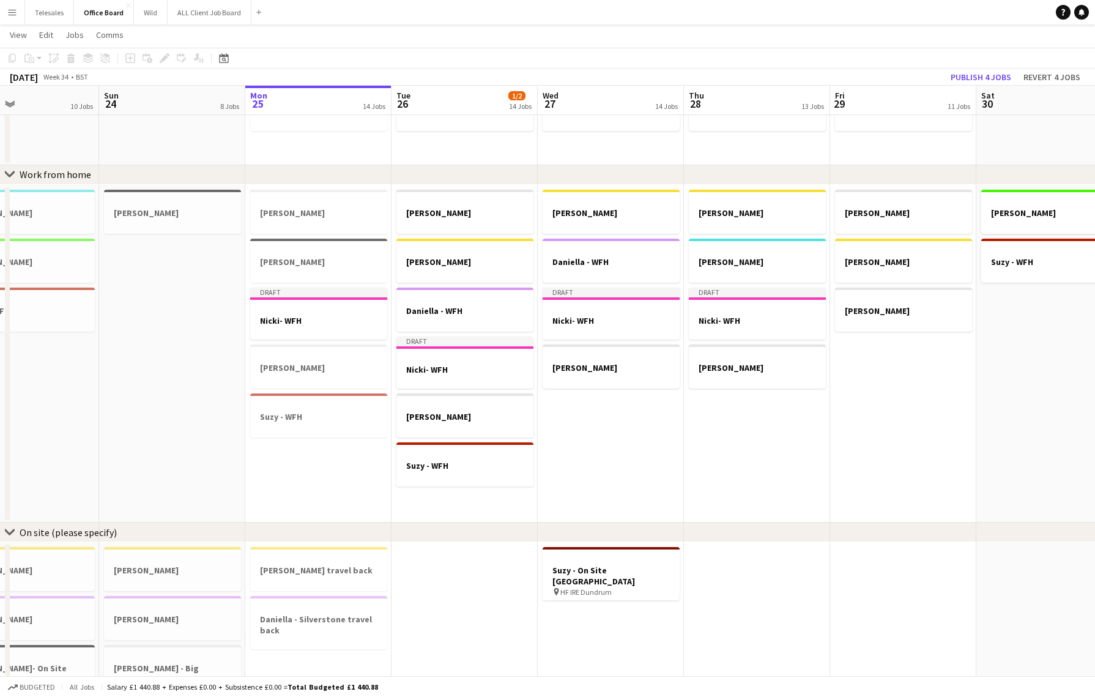
click at [885, 387] on app-date-cell "[PERSON_NAME] [PERSON_NAME] [PERSON_NAME]" at bounding box center [903, 354] width 146 height 338
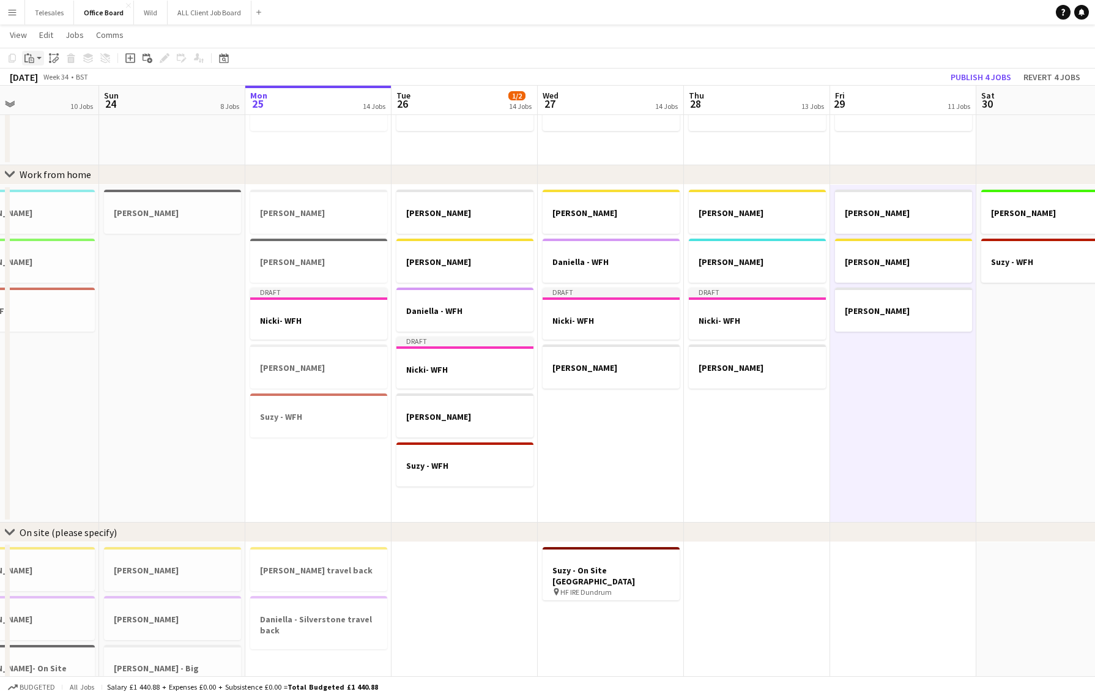
click at [30, 57] on icon at bounding box center [32, 60] width 6 height 6
click at [51, 97] on link "Paste with crew Command Shift V" at bounding box center [80, 102] width 97 height 11
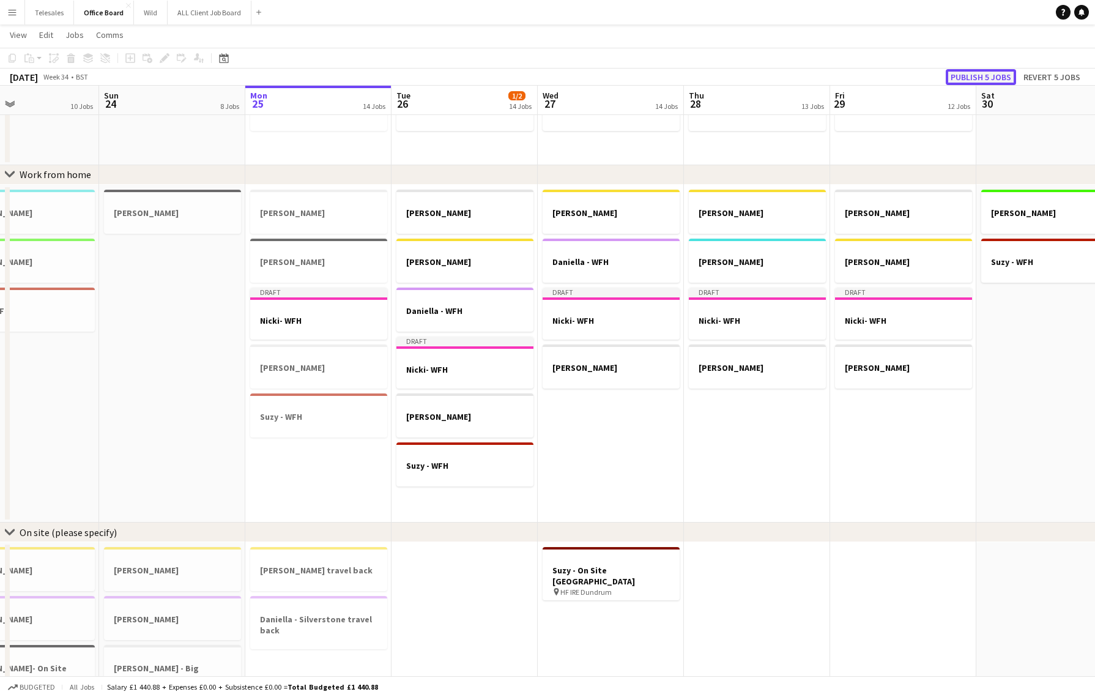
click at [988, 76] on button "Publish 5 jobs" at bounding box center [981, 77] width 70 height 16
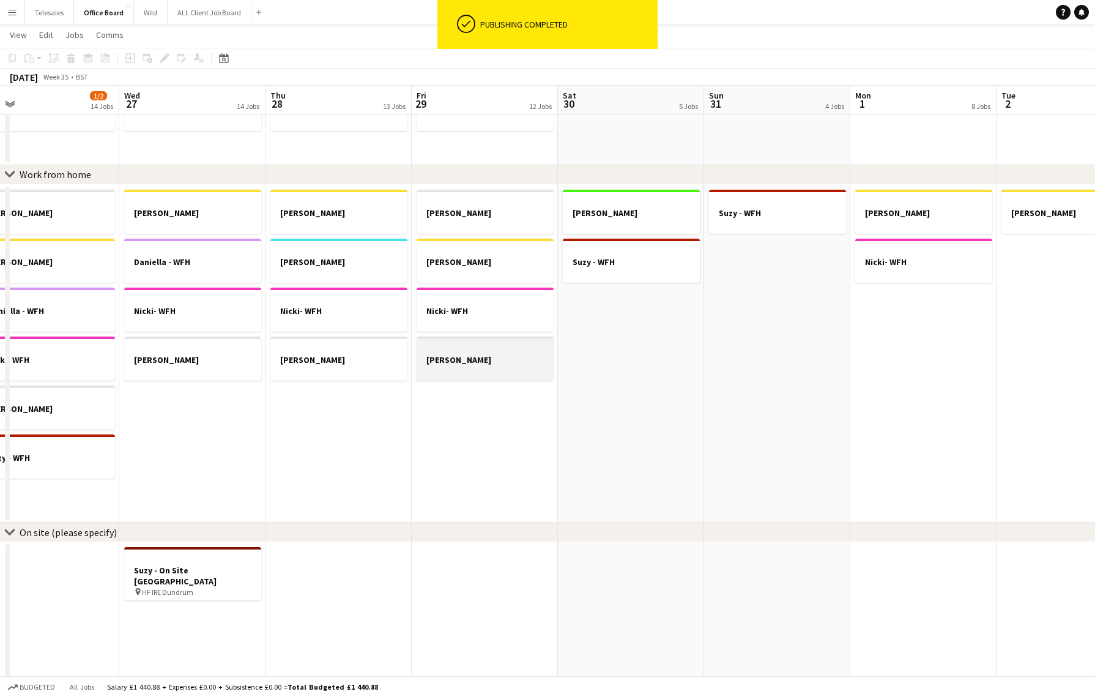
scroll to position [0, 536]
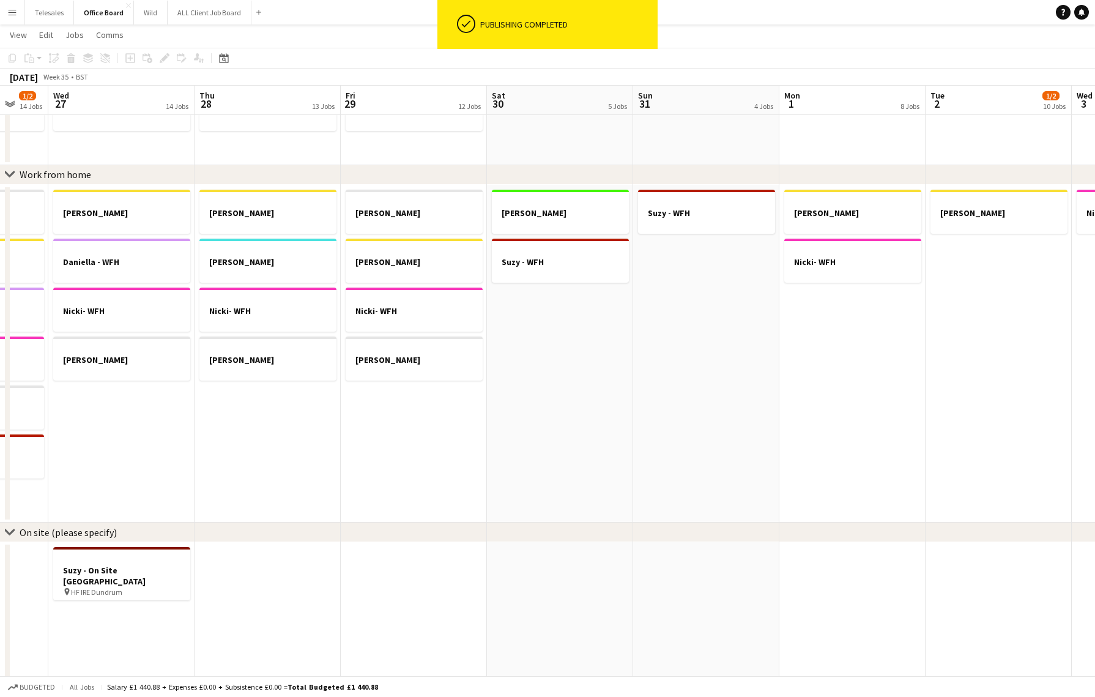
click at [770, 130] on app-date-cell at bounding box center [706, 99] width 146 height 132
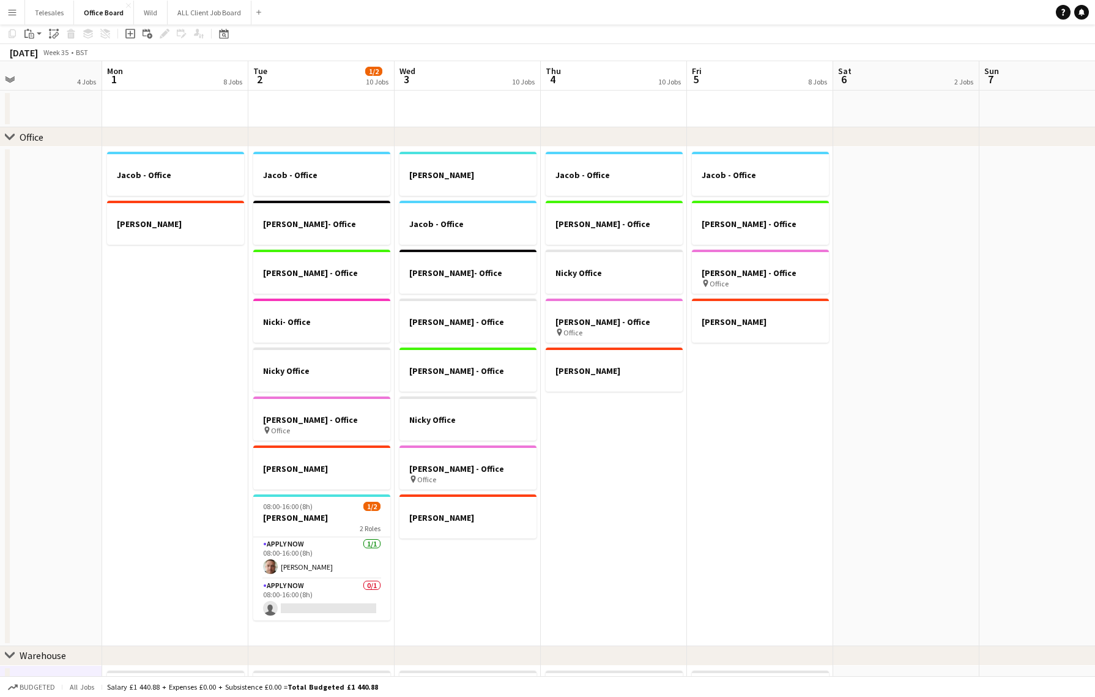
scroll to position [0, 0]
